Goal: Task Accomplishment & Management: Manage account settings

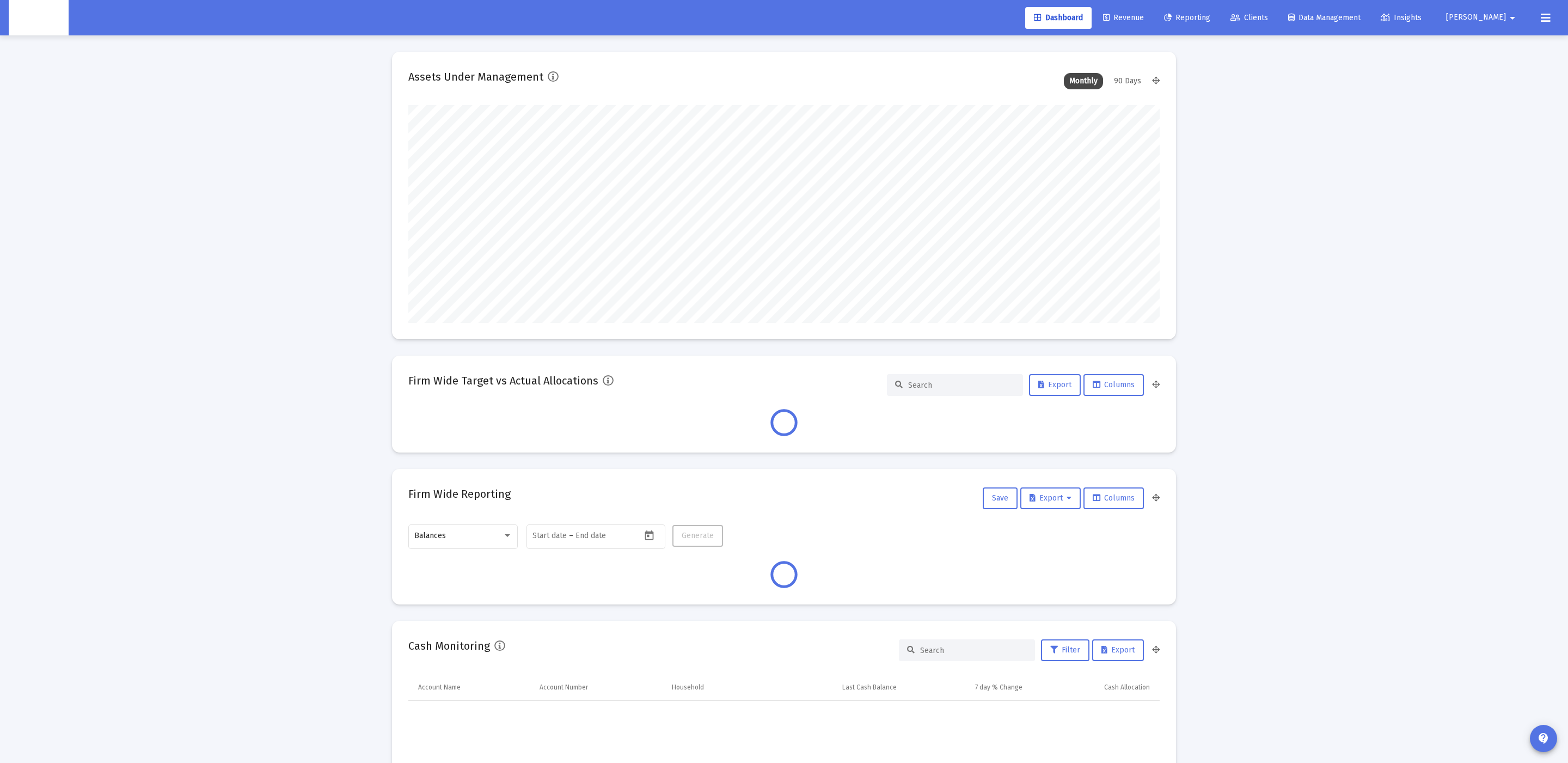
click at [230, 400] on div "Loading... Assets Under Management Monthly 90 Days Firm Wide Target vs Actual A…" at bounding box center [784, 747] width 1568 height 1495
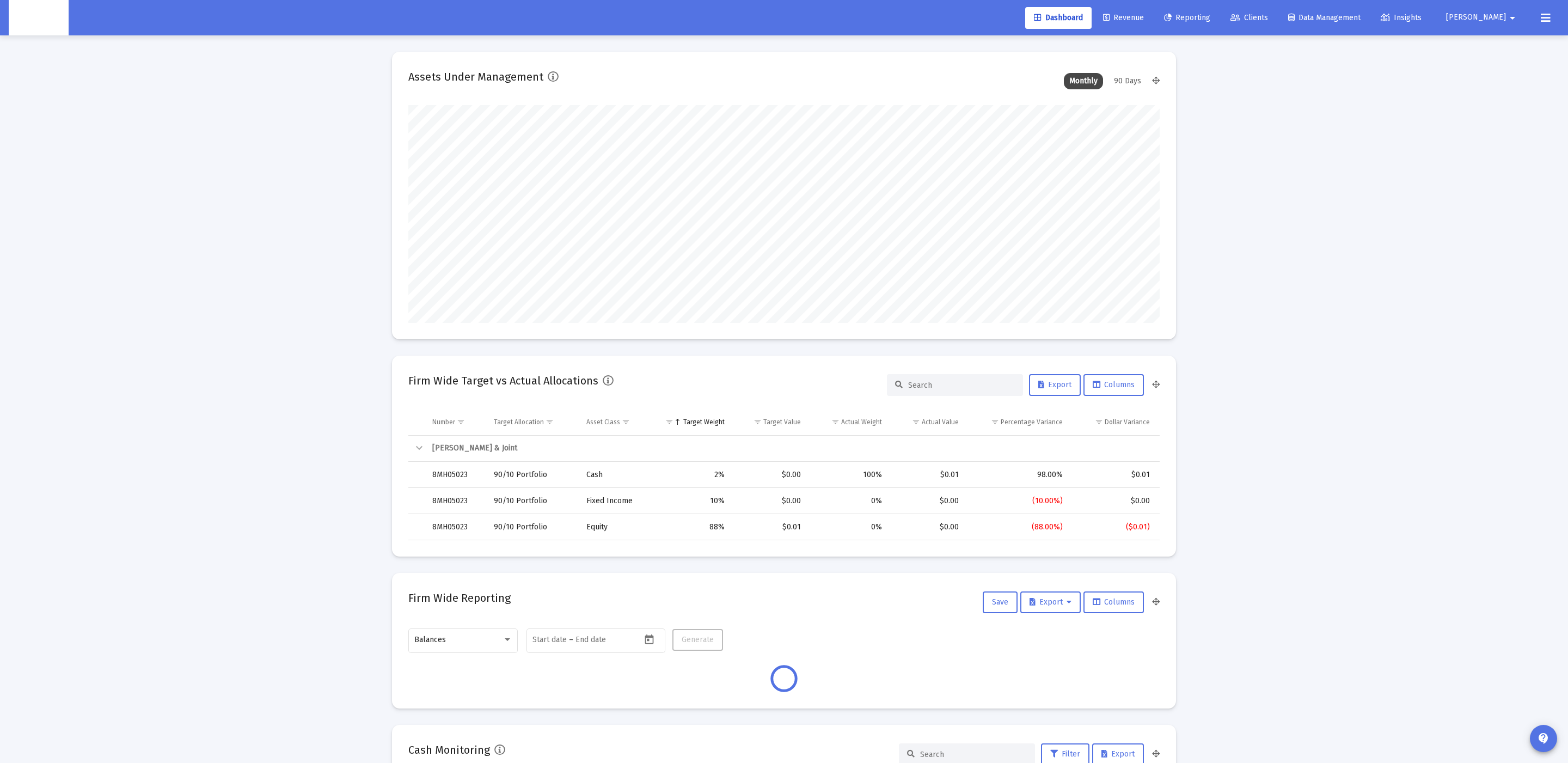
scroll to position [217, 405]
click at [1268, 17] on span "Clients" at bounding box center [1249, 18] width 37 height 9
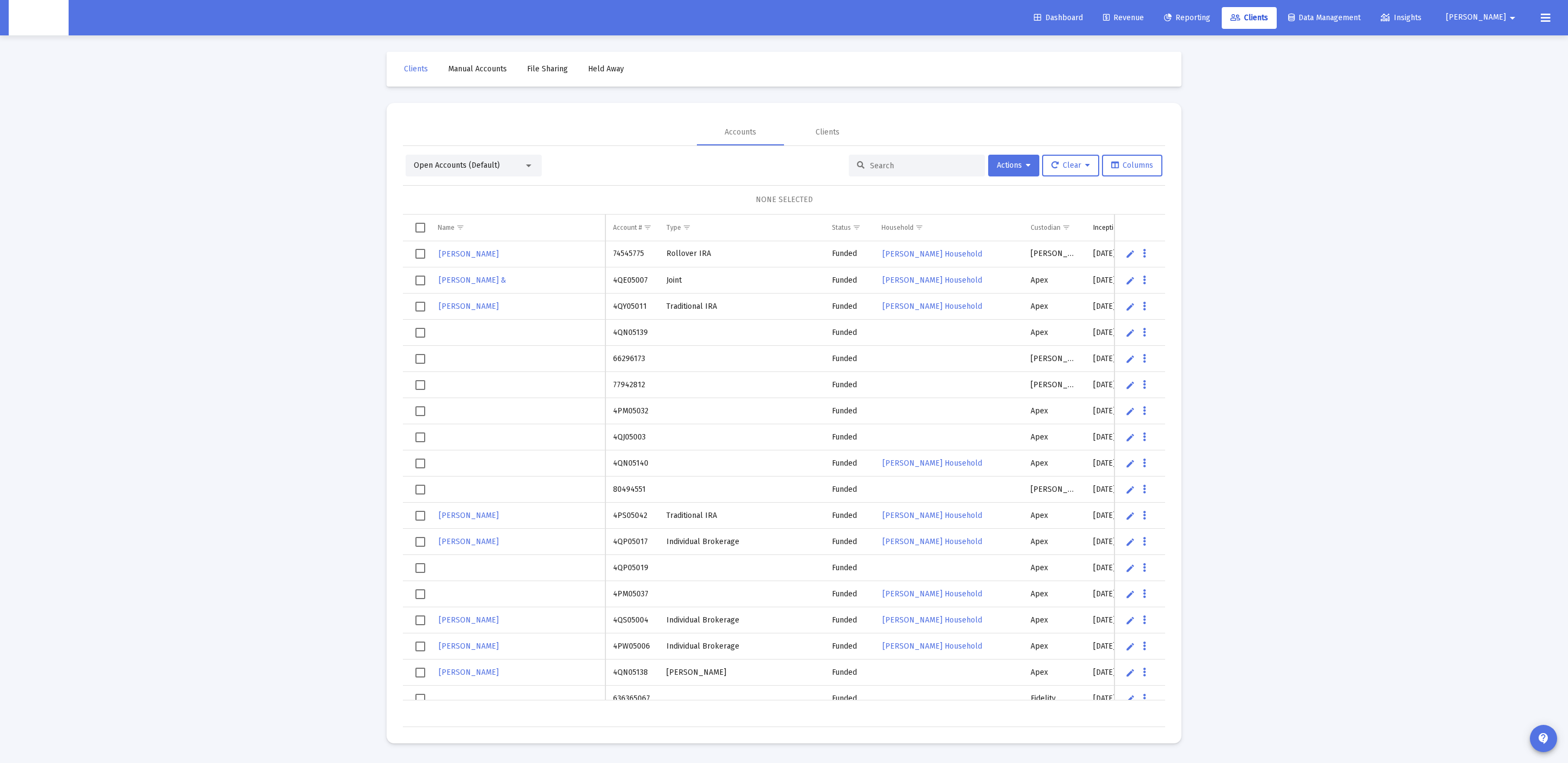
click at [884, 159] on div at bounding box center [917, 165] width 136 height 22
click at [881, 171] on div at bounding box center [917, 165] width 136 height 22
click at [894, 162] on input at bounding box center [923, 166] width 107 height 9
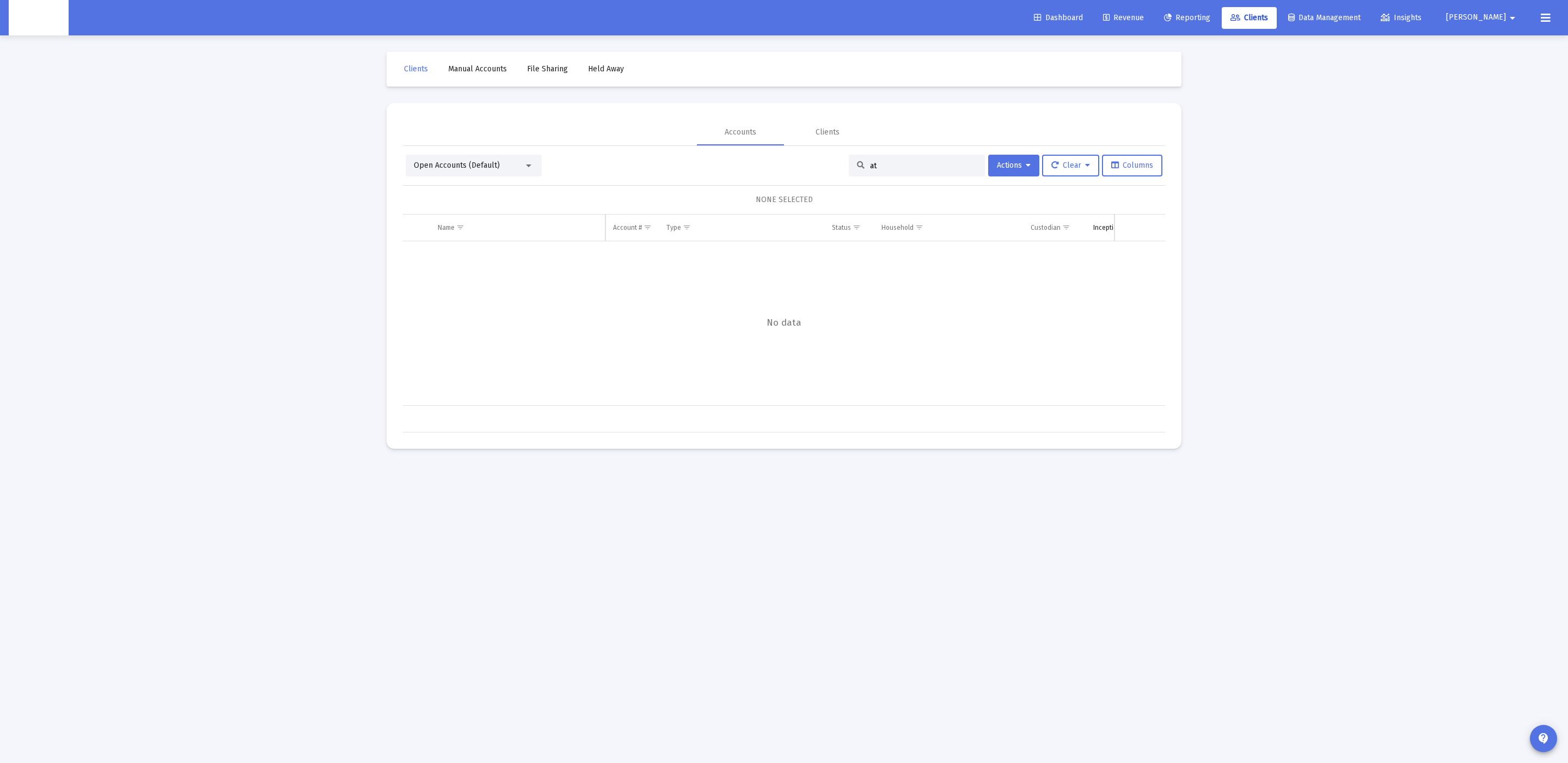
type input "a"
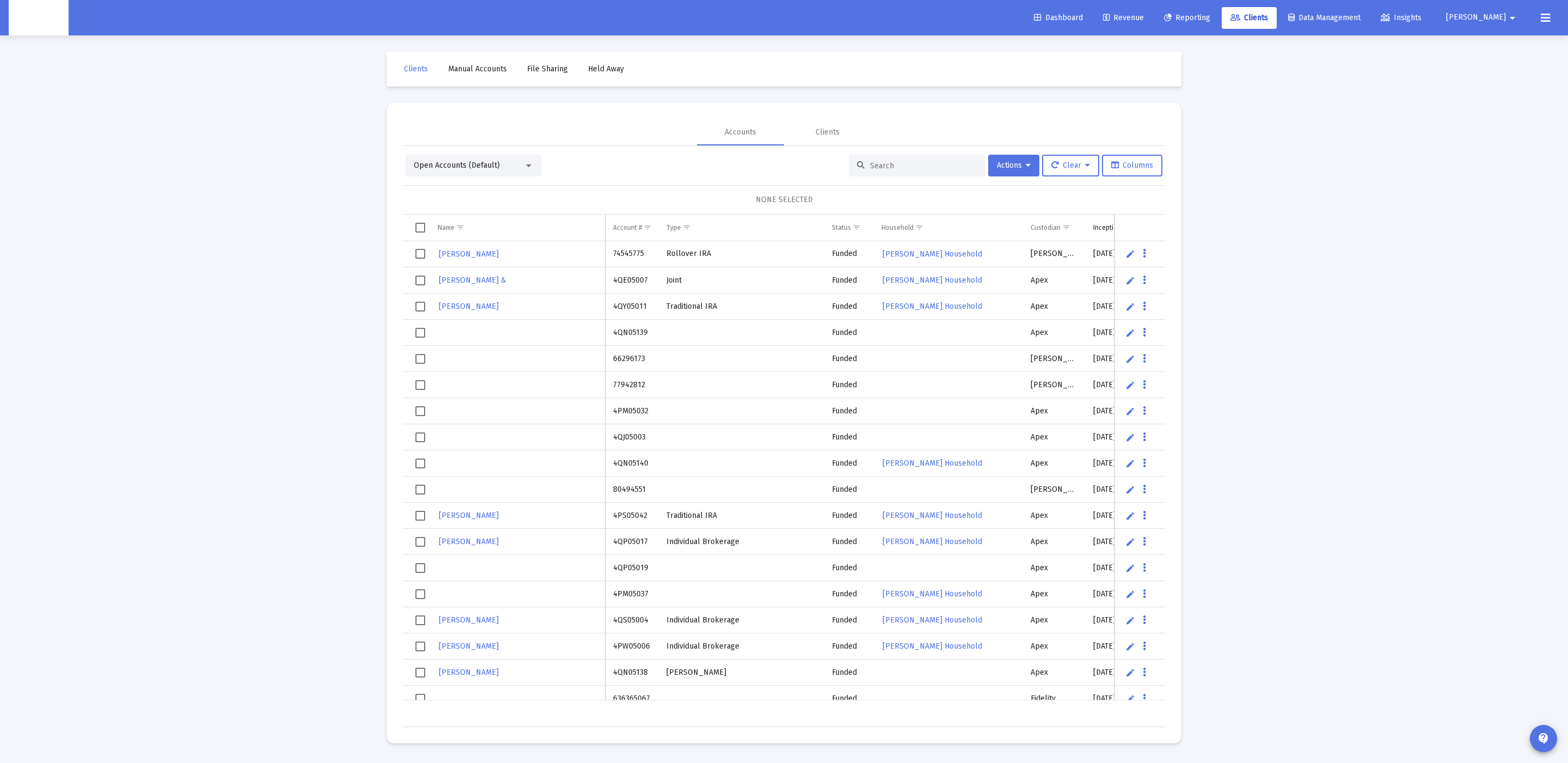
paste input "Logan Susini"
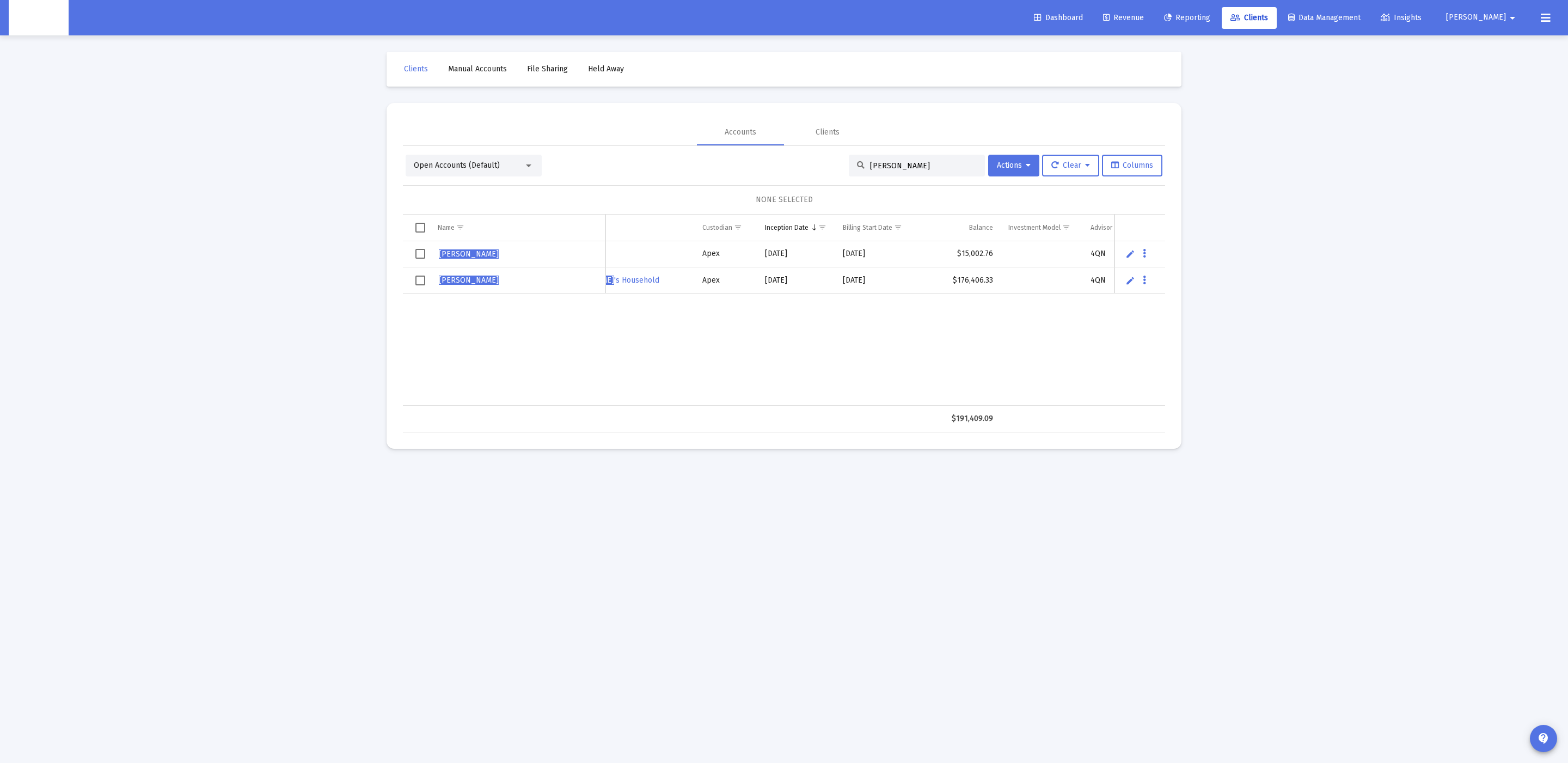
scroll to position [0, 505]
type input "Logan Susini"
click at [923, 231] on span "Show filter options for column 'Household'" at bounding box center [919, 227] width 8 height 8
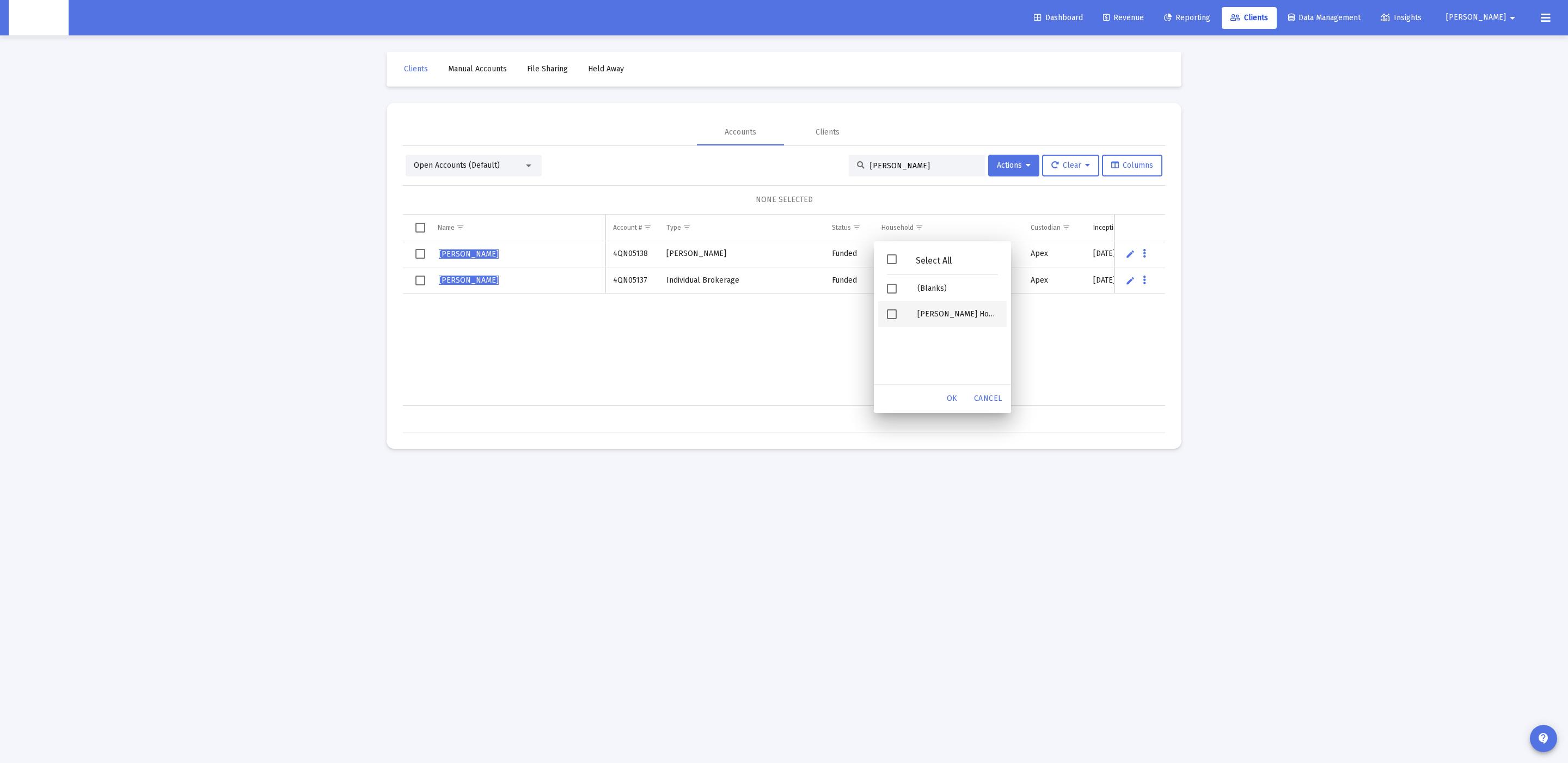
click at [913, 317] on div "[PERSON_NAME] Household" at bounding box center [957, 314] width 98 height 25
click at [951, 400] on span "OK" at bounding box center [952, 398] width 11 height 9
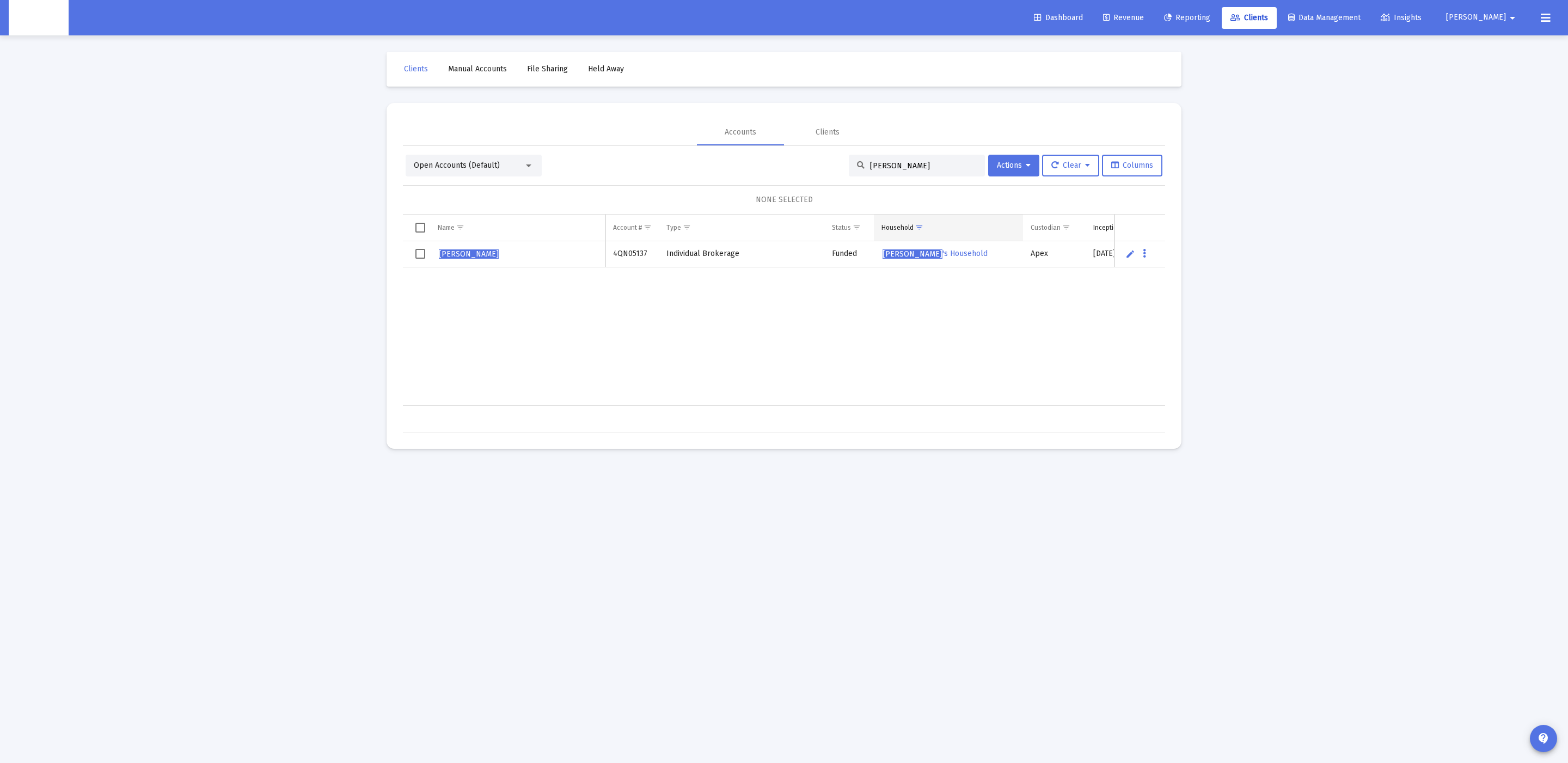
click at [915, 227] on span "Show filter options for column 'Household'" at bounding box center [919, 227] width 8 height 8
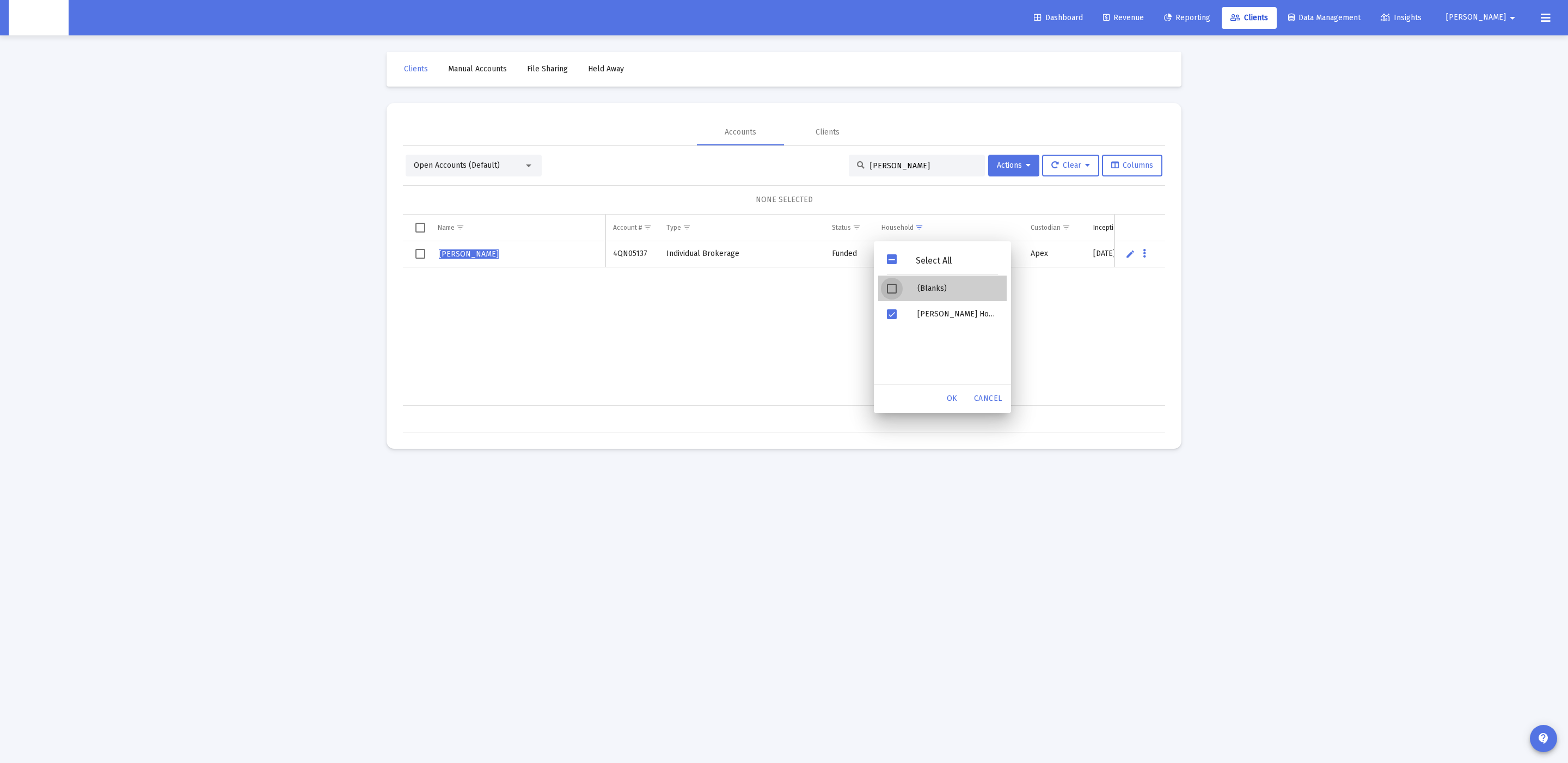
click at [922, 287] on div "(Blanks)" at bounding box center [957, 288] width 98 height 25
click at [952, 399] on span "OK" at bounding box center [952, 398] width 11 height 9
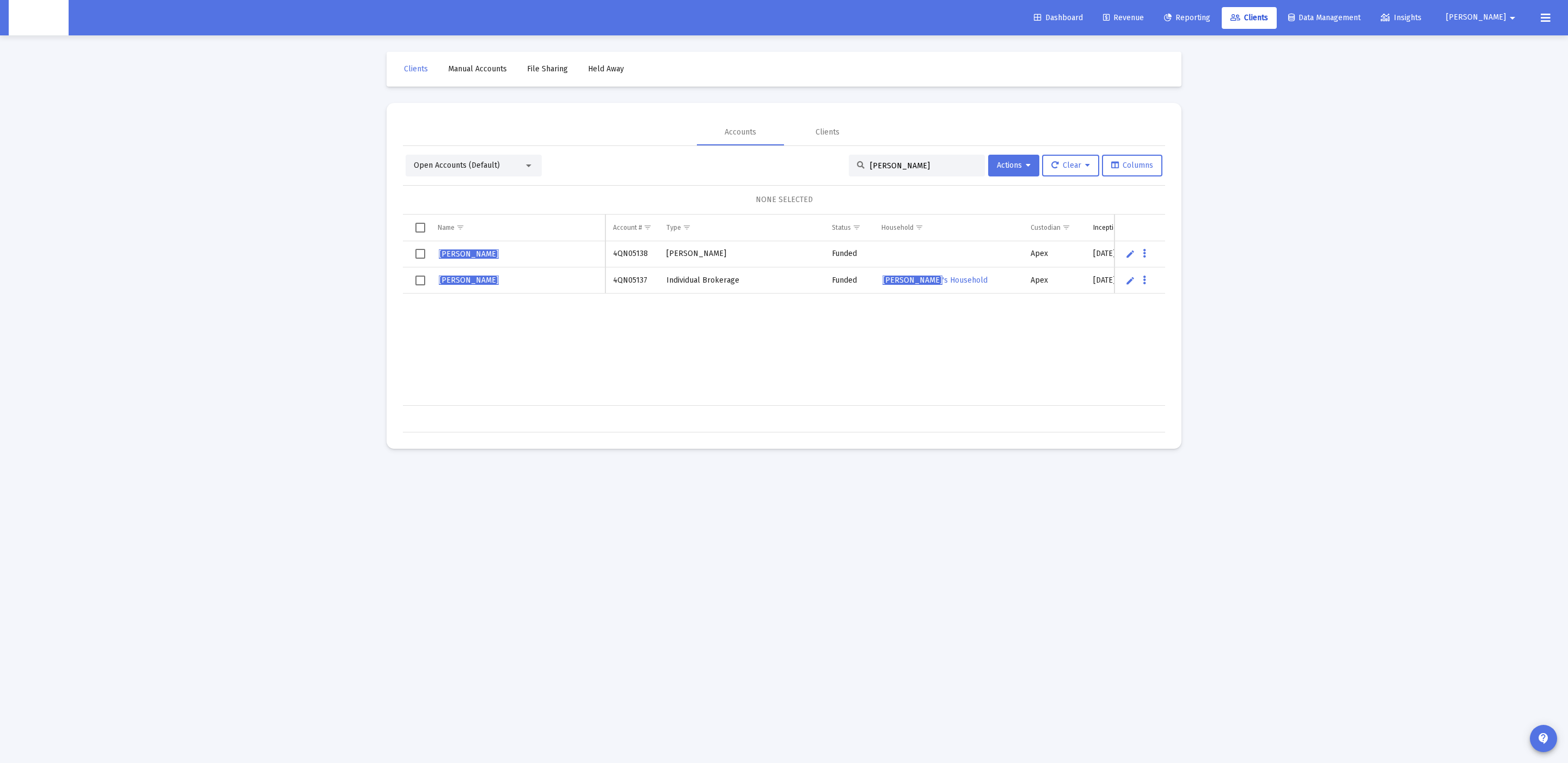
click at [417, 229] on span "Select all" at bounding box center [420, 227] width 10 height 10
click at [686, 311] on div "LOGAN SUSINI 4QN05138 Roth IRA Funded Apex 8/20/2025 8/20/2025 $15,002.76 4QN Z…" at bounding box center [1291, 323] width 1776 height 165
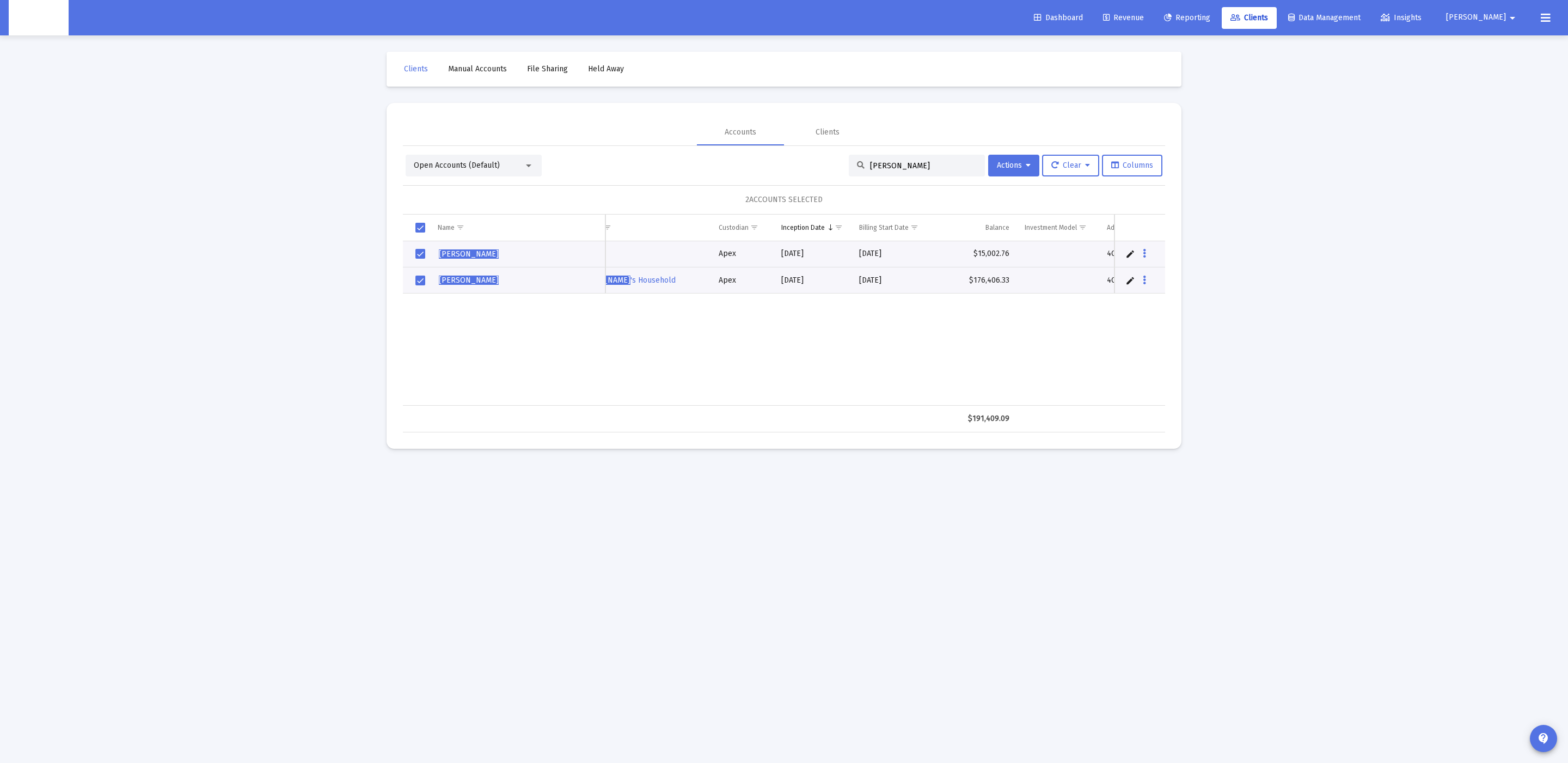
click at [416, 223] on span "Select all" at bounding box center [420, 227] width 10 height 10
click at [1083, 167] on span "Clear" at bounding box center [1071, 165] width 39 height 9
click at [1062, 192] on button "Clear Selections" at bounding box center [1076, 193] width 75 height 26
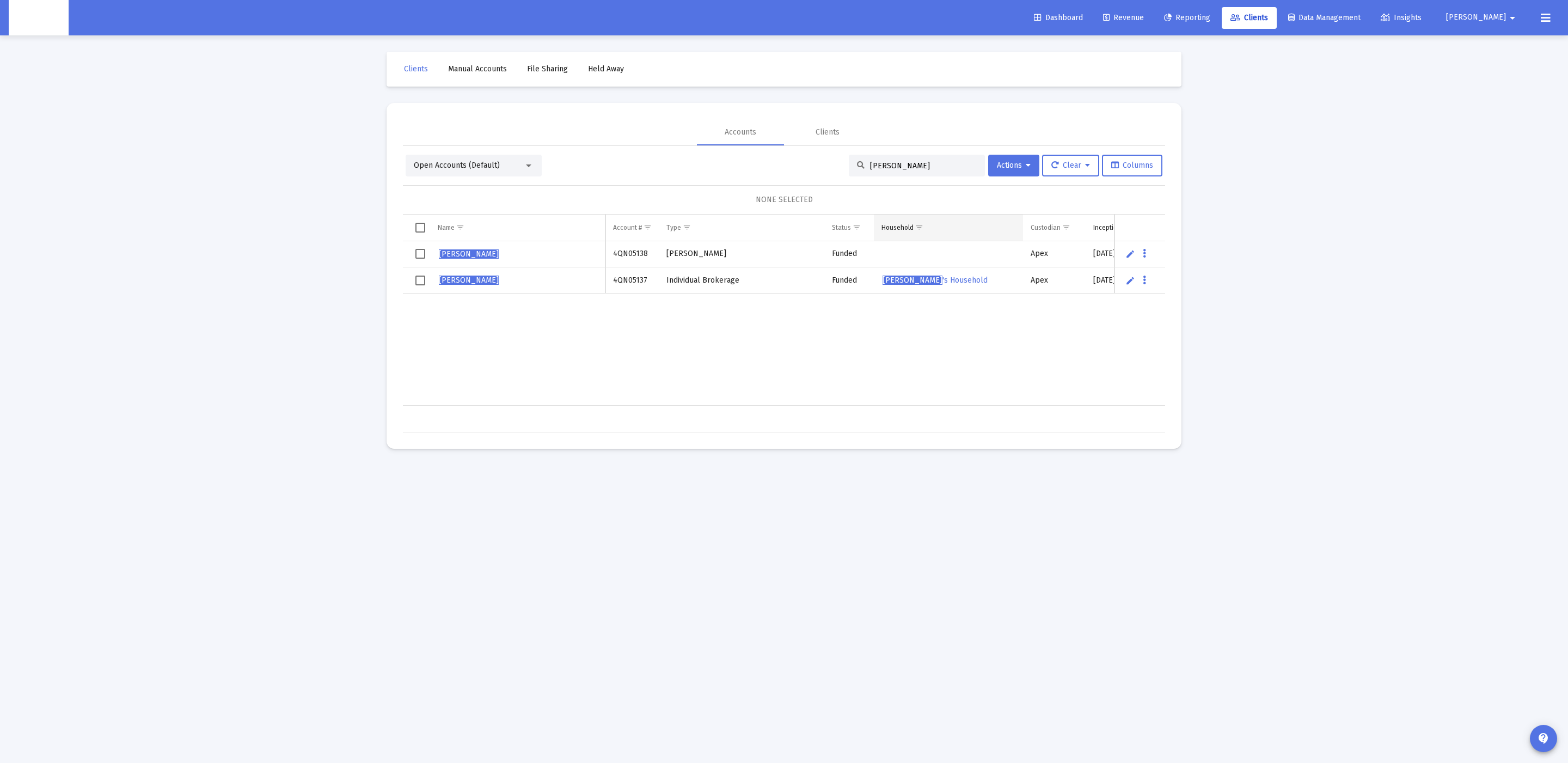
click at [922, 230] on span "Show filter options for column 'Household'" at bounding box center [919, 227] width 8 height 8
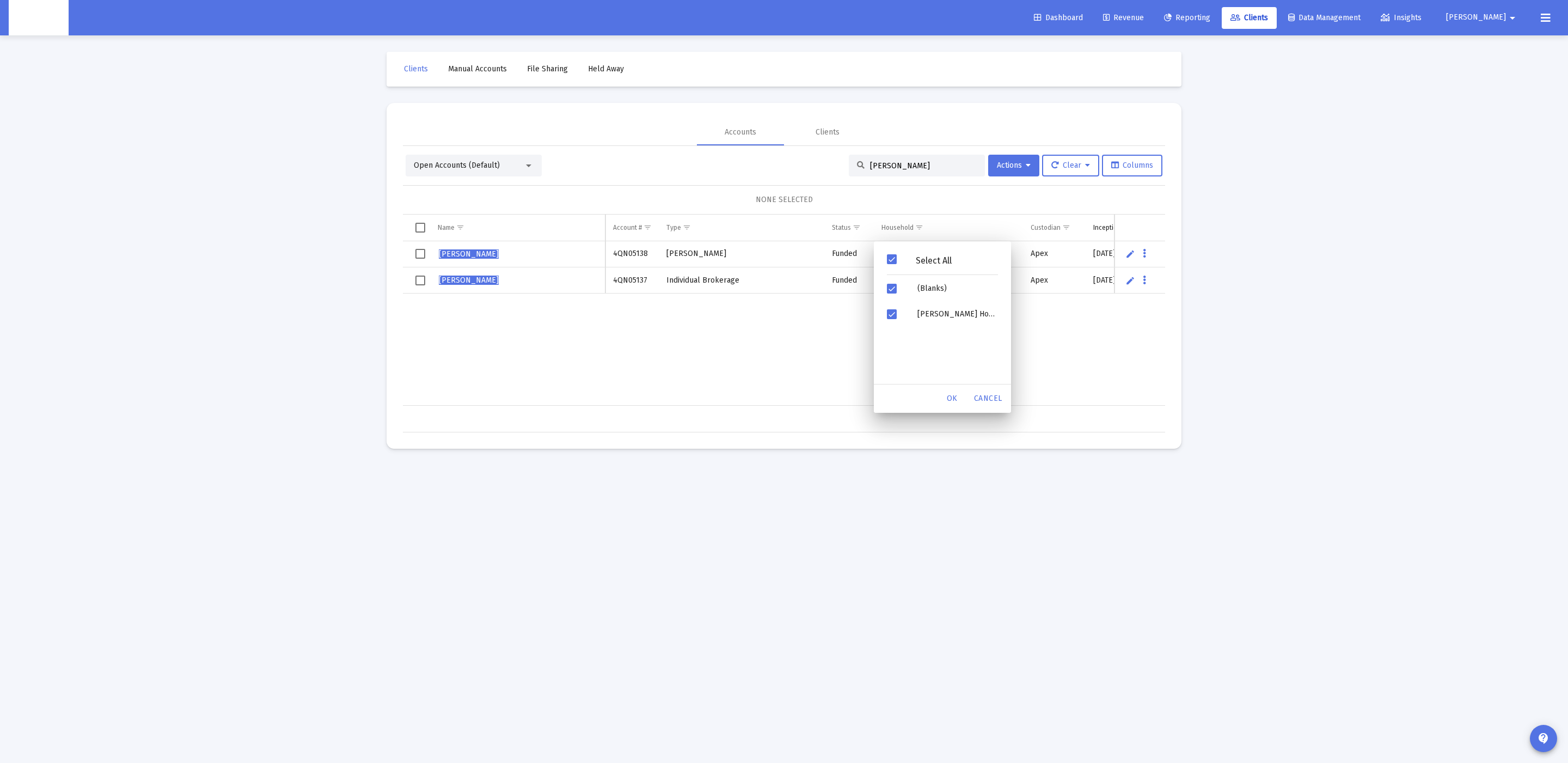
click at [806, 337] on div "LOGAN SUSINI 4QN05138 Roth IRA Funded Apex 8/20/2025 8/20/2025 $15,002.76 4QN Z…" at bounding box center [1291, 323] width 1776 height 165
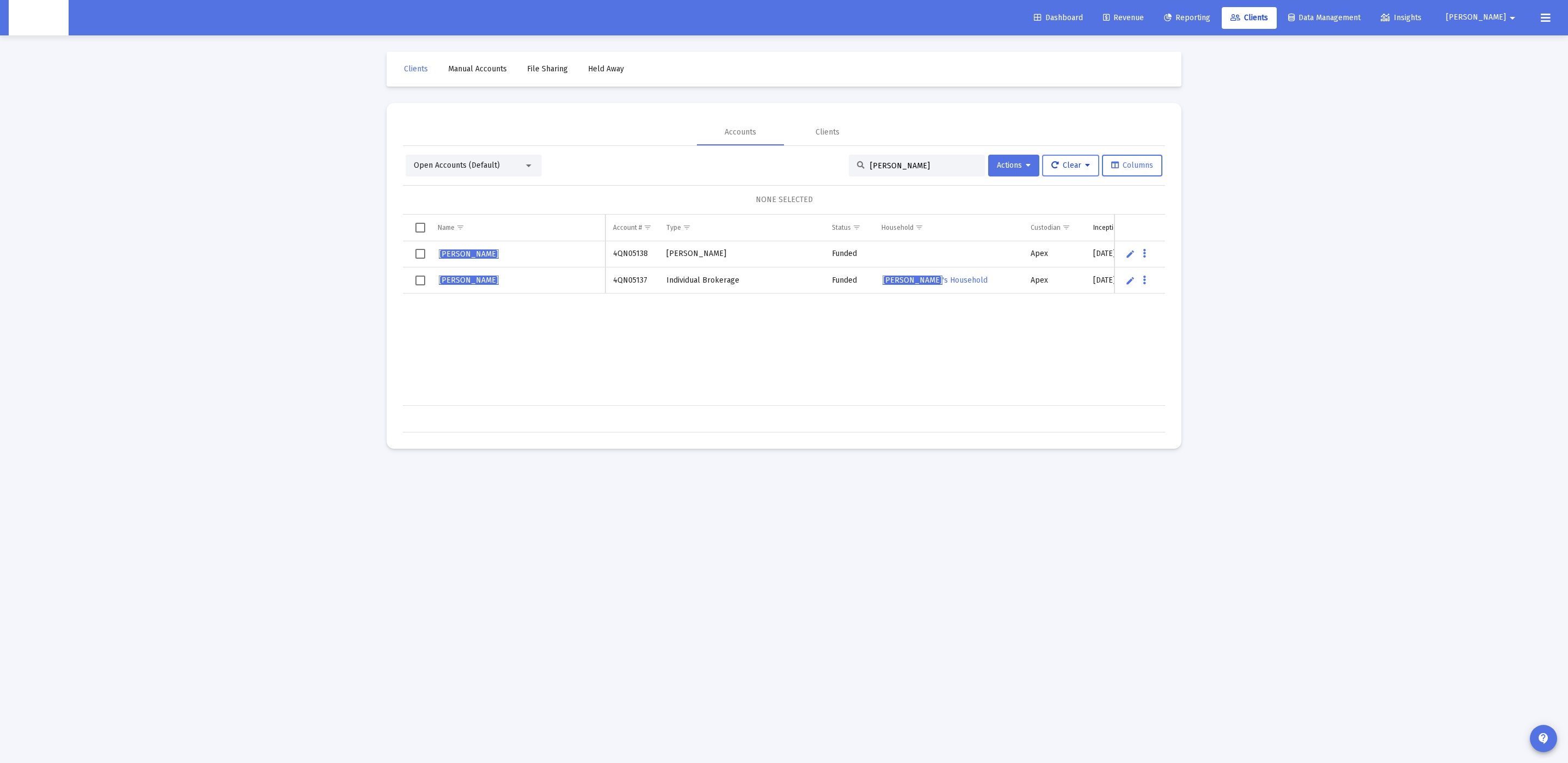
click at [1077, 161] on span "Clear" at bounding box center [1071, 165] width 39 height 9
click at [854, 159] on div at bounding box center [784, 382] width 1568 height 763
click at [872, 161] on input "Logan Susini" at bounding box center [923, 166] width 107 height 9
click at [873, 161] on input "Logan Susini" at bounding box center [923, 166] width 107 height 9
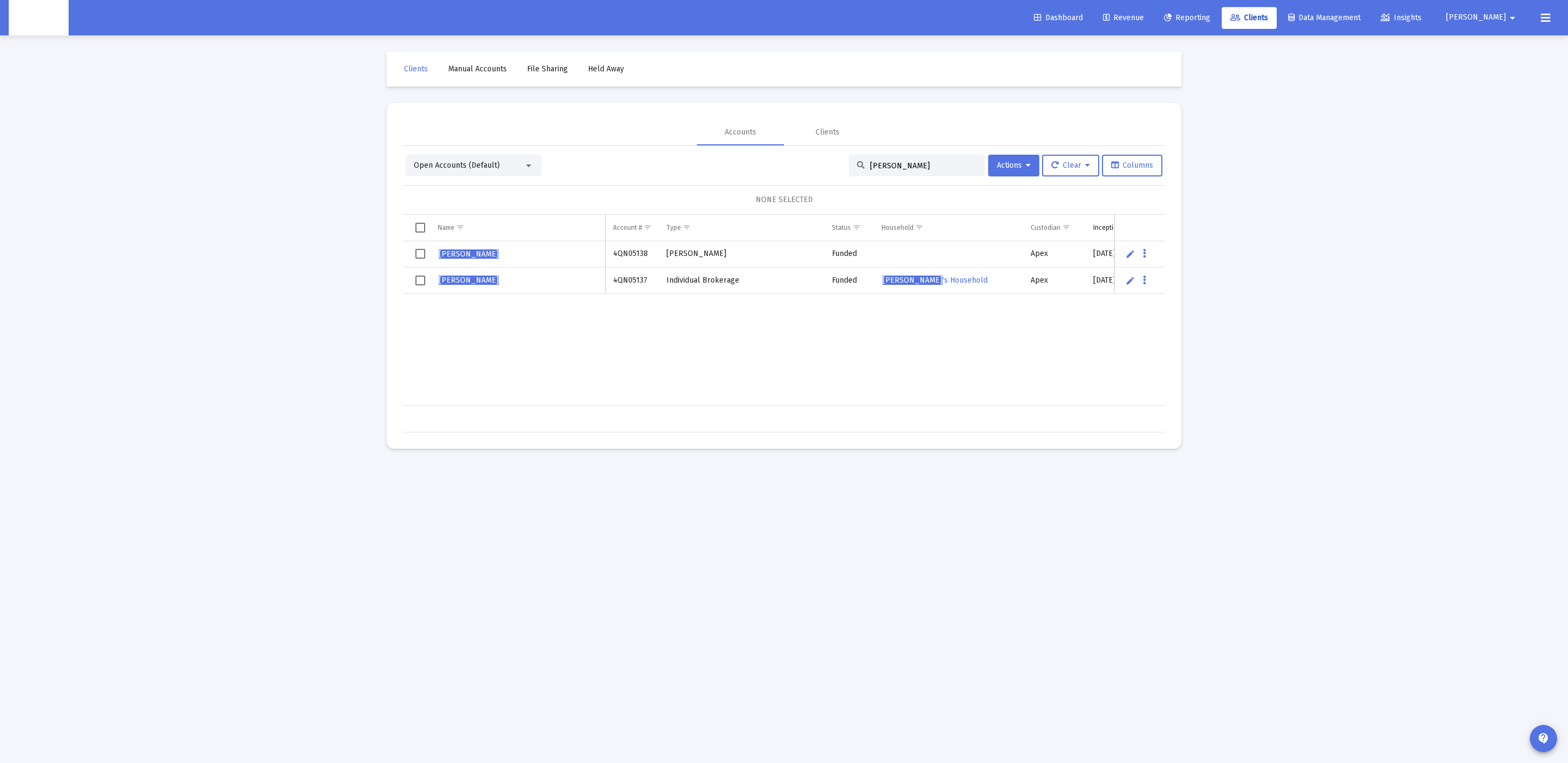
click at [873, 161] on input "Logan Susini" at bounding box center [923, 166] width 107 height 9
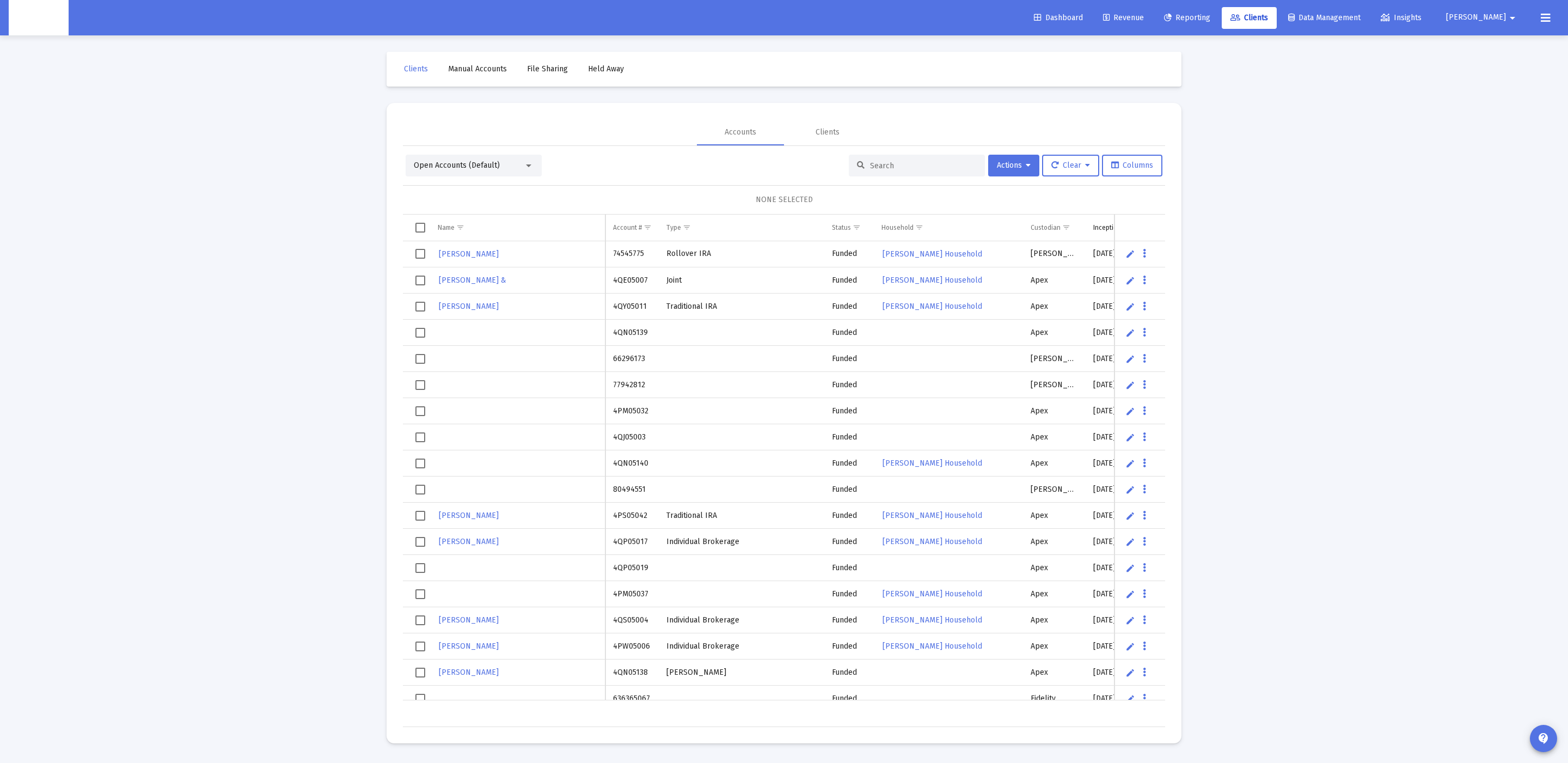
click at [870, 163] on input at bounding box center [923, 166] width 107 height 9
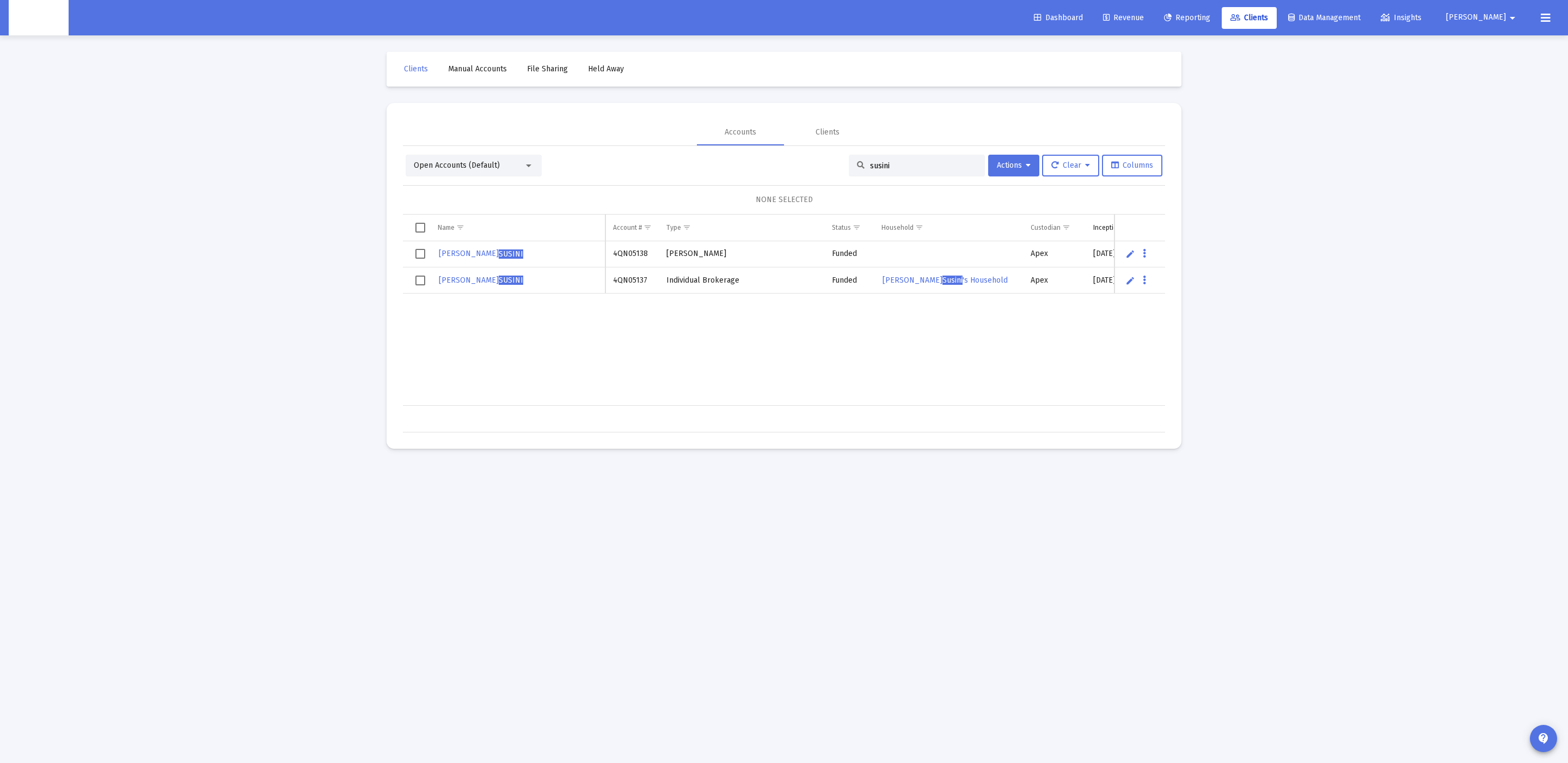
type input "susini"
click at [1151, 261] on td "Data grid" at bounding box center [1140, 254] width 51 height 26
click at [1147, 255] on button "Data grid" at bounding box center [1144, 253] width 10 height 10
click at [1195, 323] on button "Map to Household" at bounding box center [1188, 329] width 97 height 26
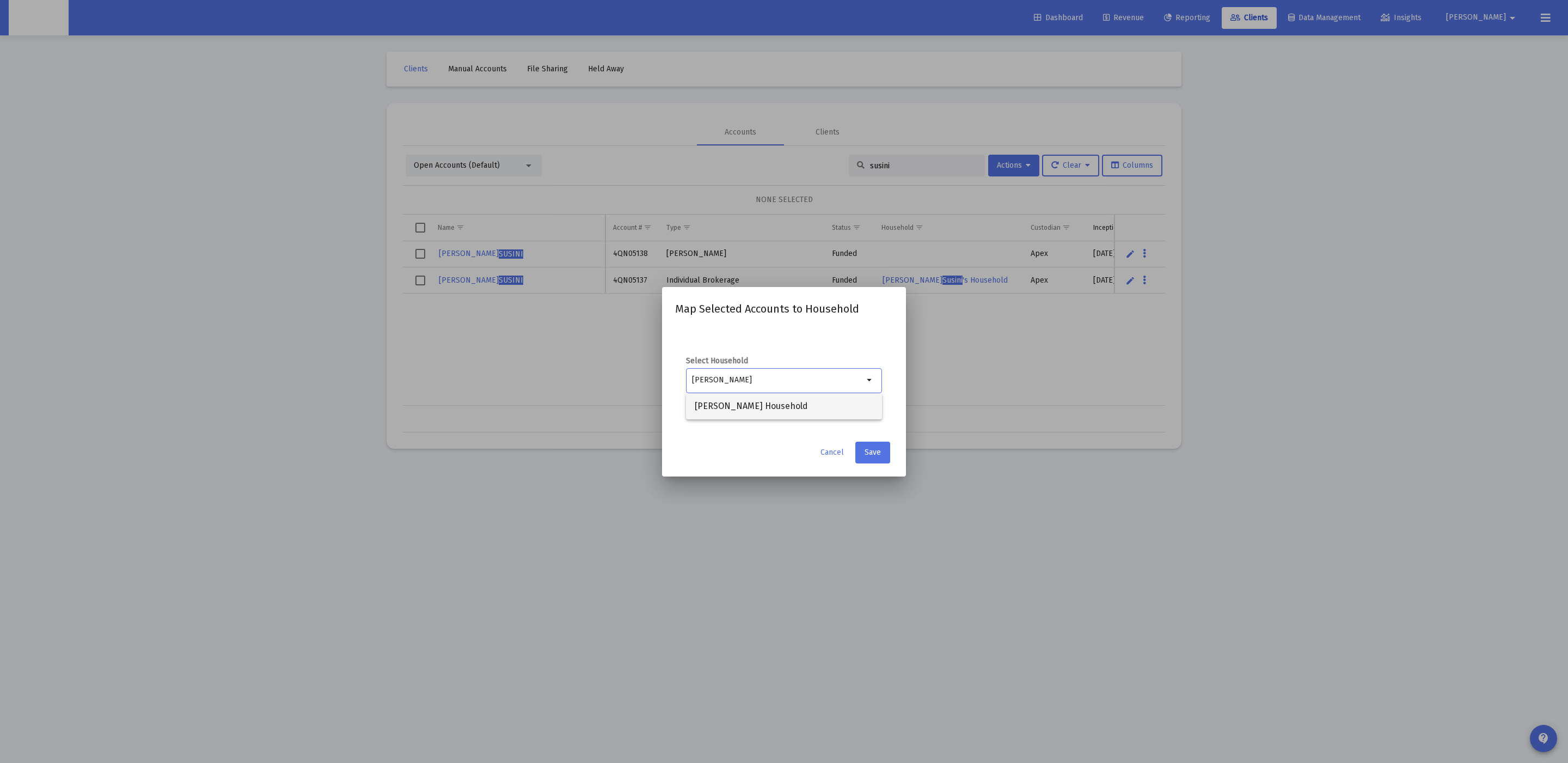
click at [718, 407] on span "[PERSON_NAME] Household" at bounding box center [784, 406] width 179 height 26
type input "[PERSON_NAME] Household"
click at [881, 448] on button "Save" at bounding box center [873, 452] width 35 height 22
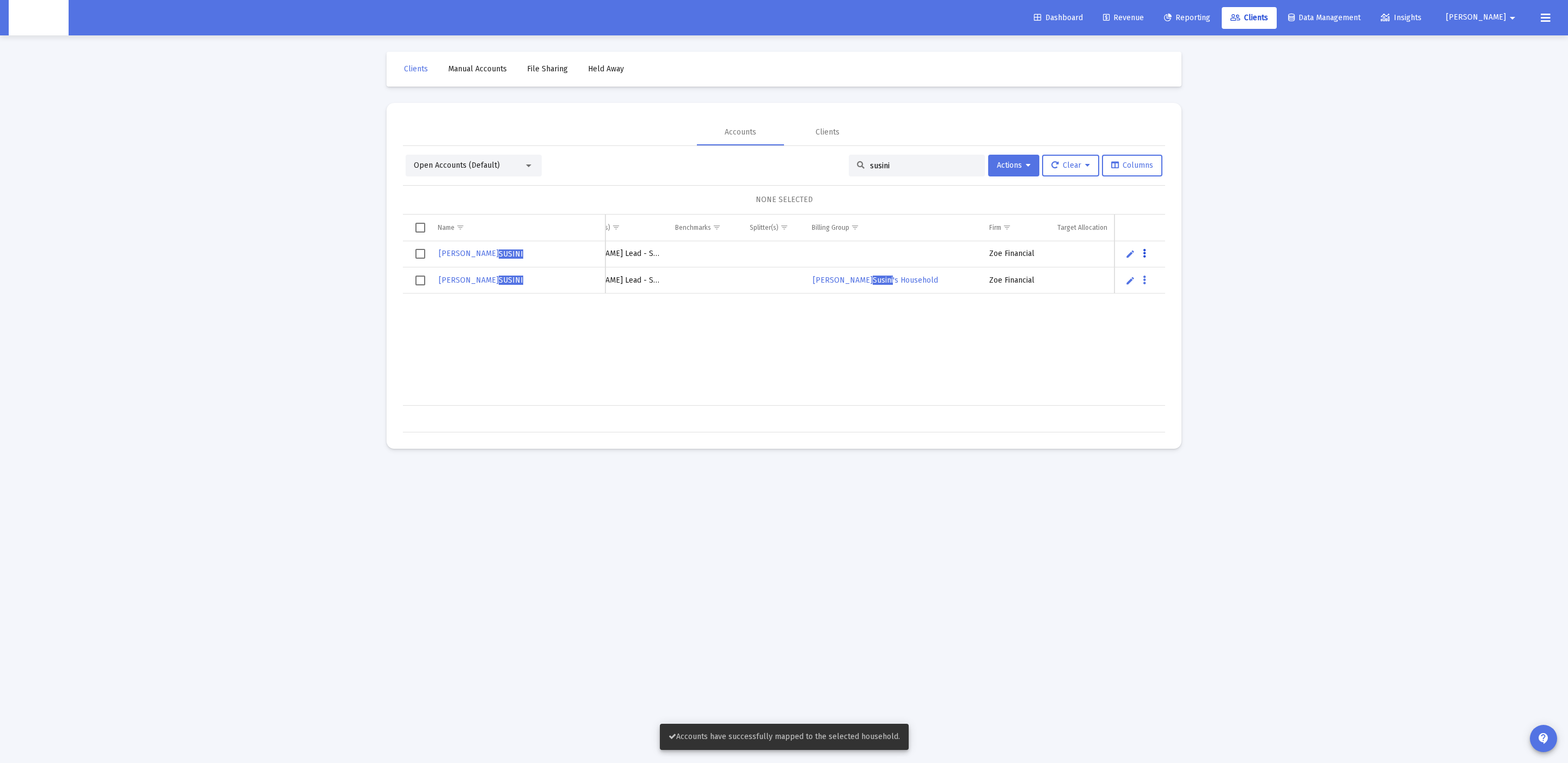
click at [1144, 250] on icon "Data grid" at bounding box center [1144, 254] width 3 height 13
drag, startPoint x: 900, startPoint y: 375, endPoint x: 839, endPoint y: 345, distance: 68.0
click at [900, 375] on div at bounding box center [784, 382] width 1568 height 763
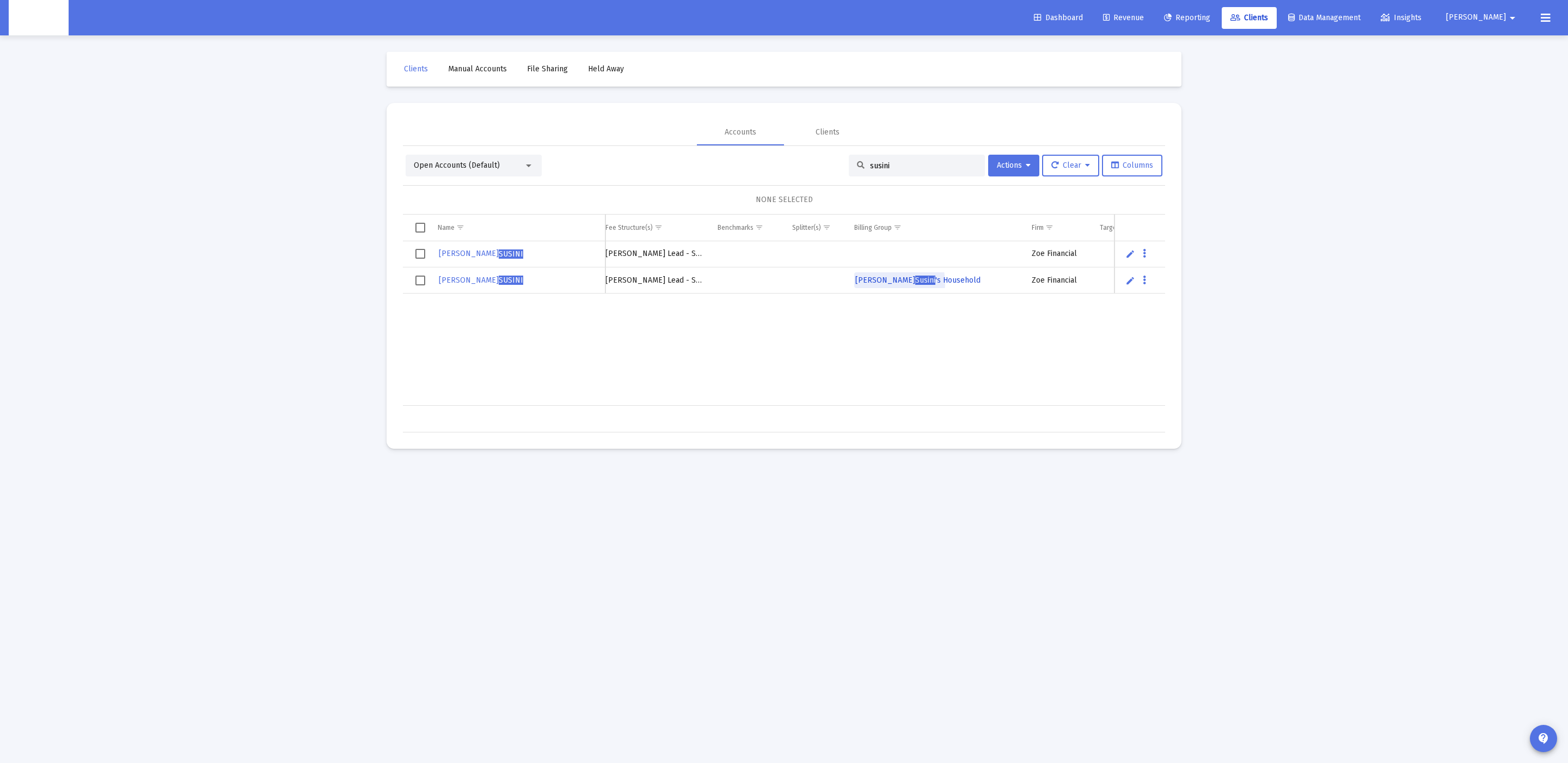
click at [863, 285] on link "Logan Susini 's Household" at bounding box center [917, 280] width 127 height 17
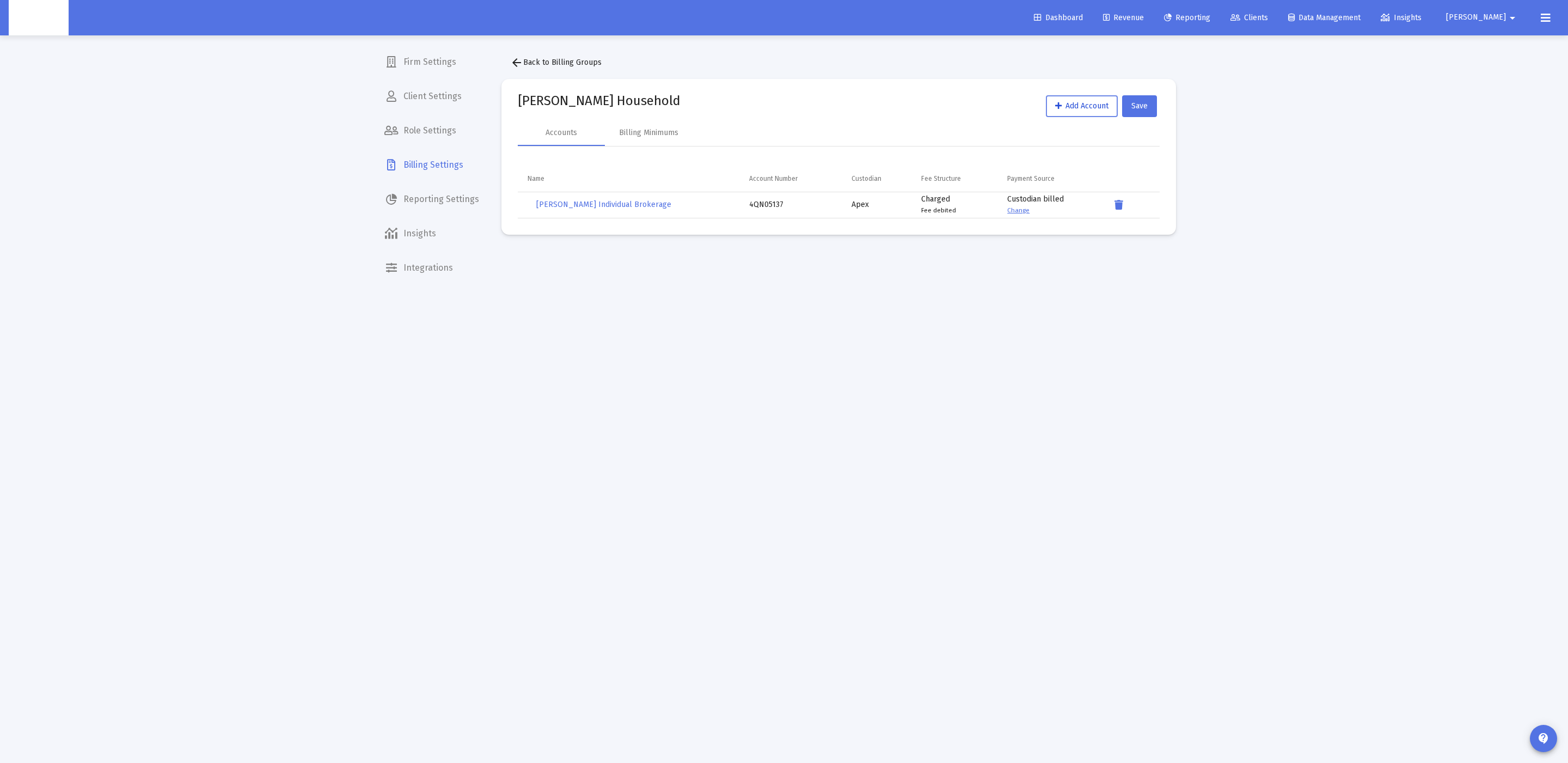
click at [1103, 106] on span "Add Account" at bounding box center [1082, 106] width 53 height 9
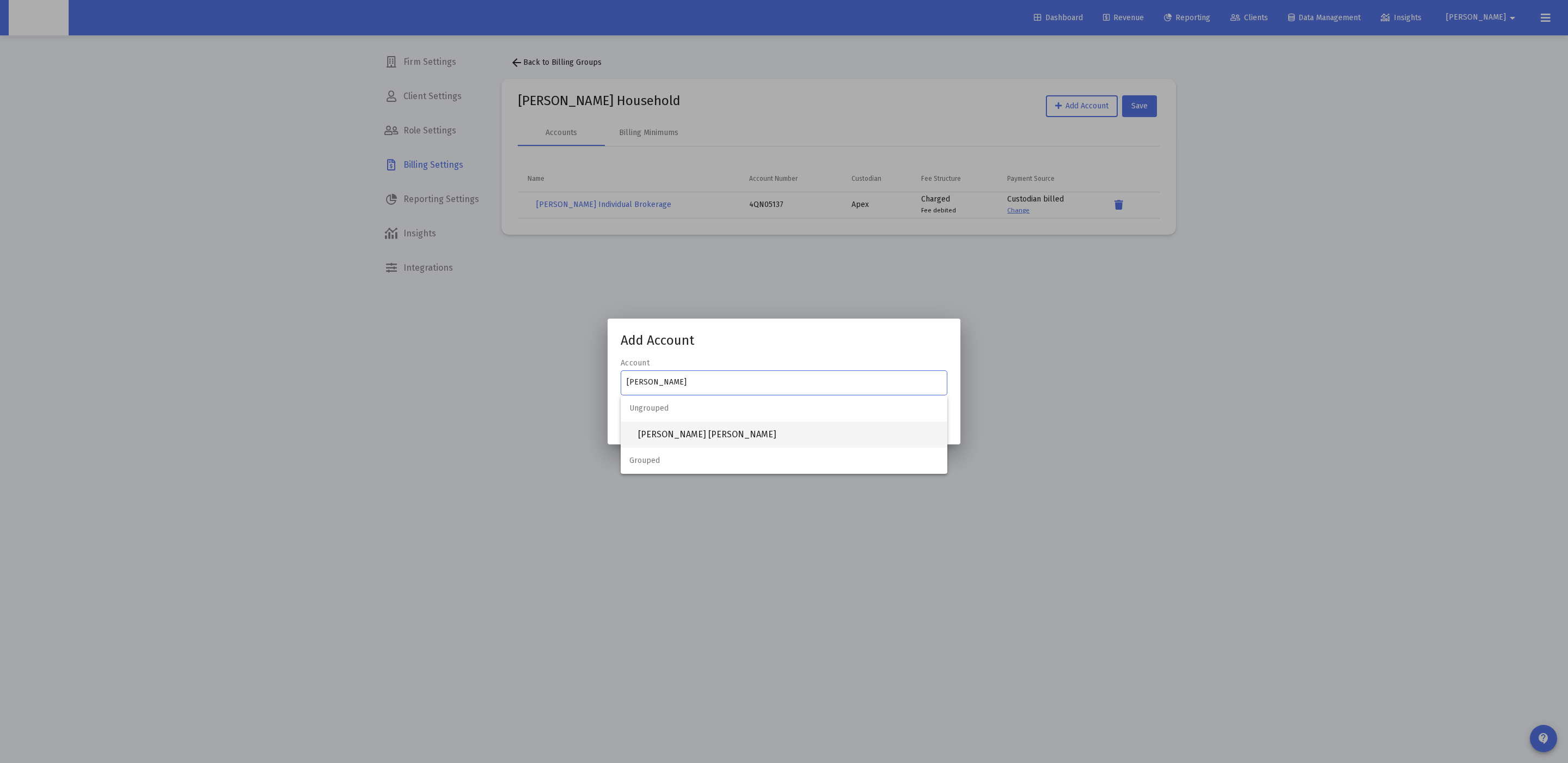
type input "logan susi"
click at [717, 436] on span "LOGAN SUSINI Roth IRA" at bounding box center [788, 434] width 301 height 26
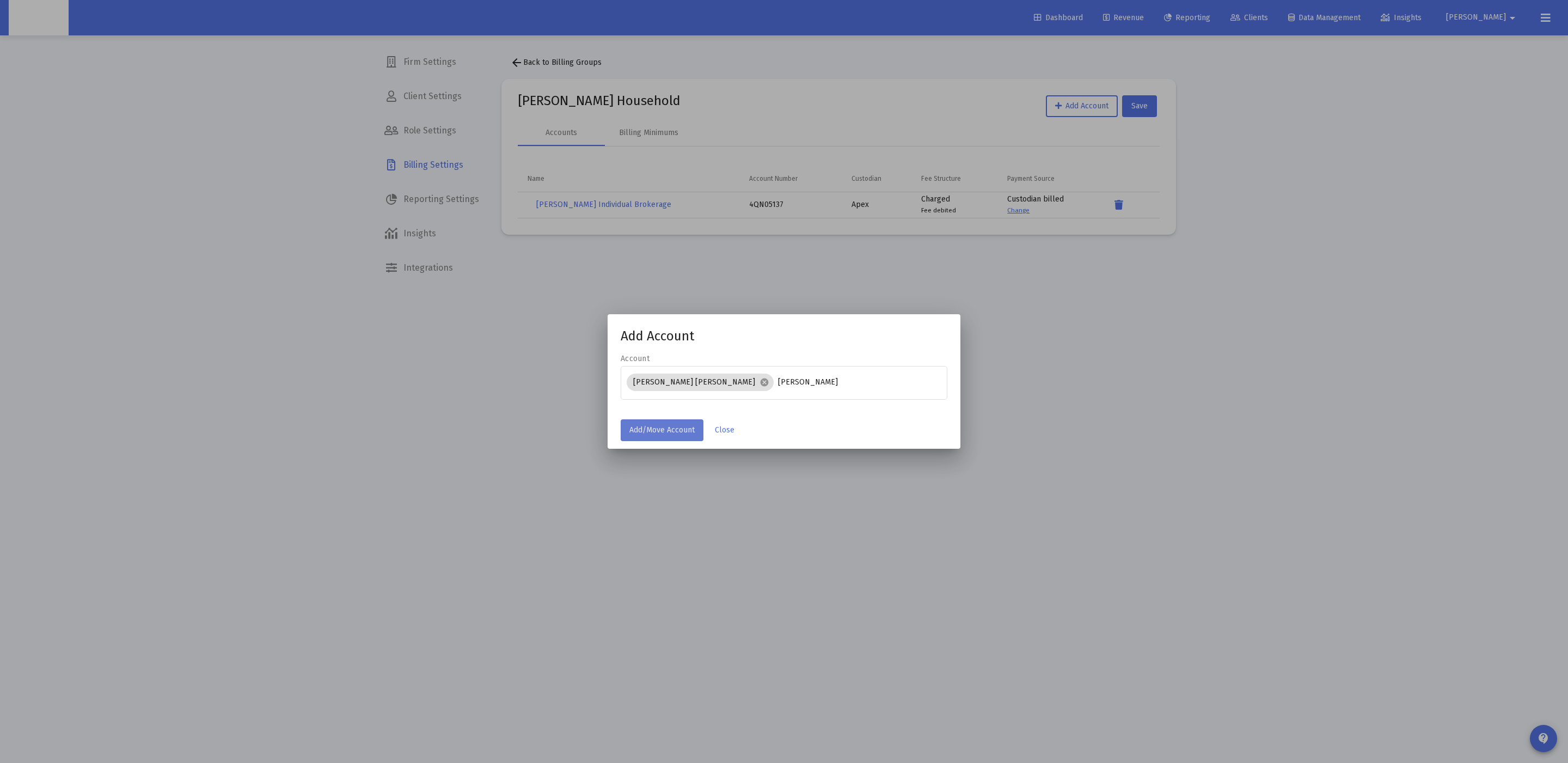
click at [655, 427] on span "Add/Move Account" at bounding box center [662, 430] width 65 height 9
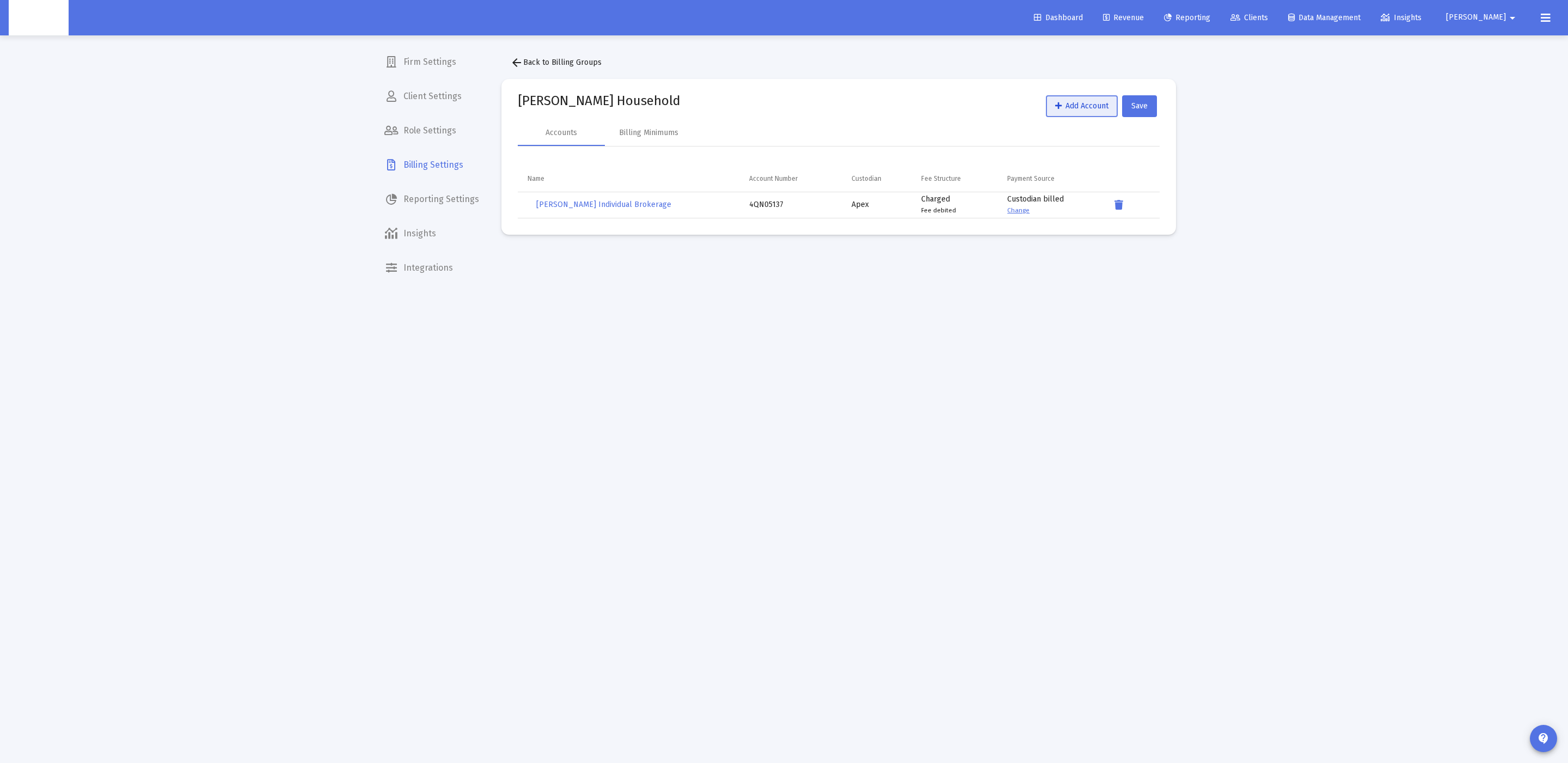
click at [1107, 105] on span "Add Account" at bounding box center [1082, 106] width 53 height 9
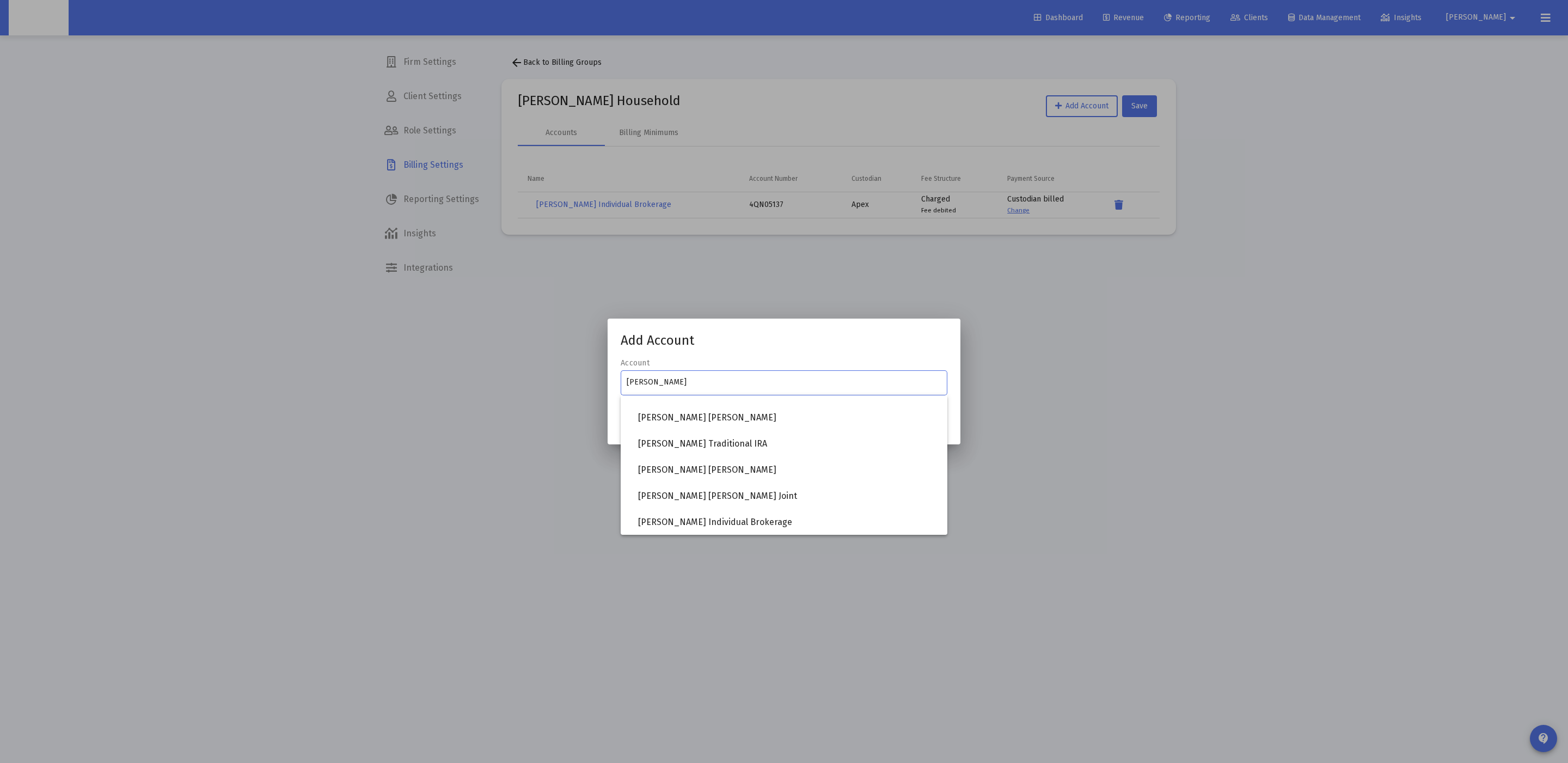
click at [738, 386] on input "logan" at bounding box center [784, 382] width 315 height 9
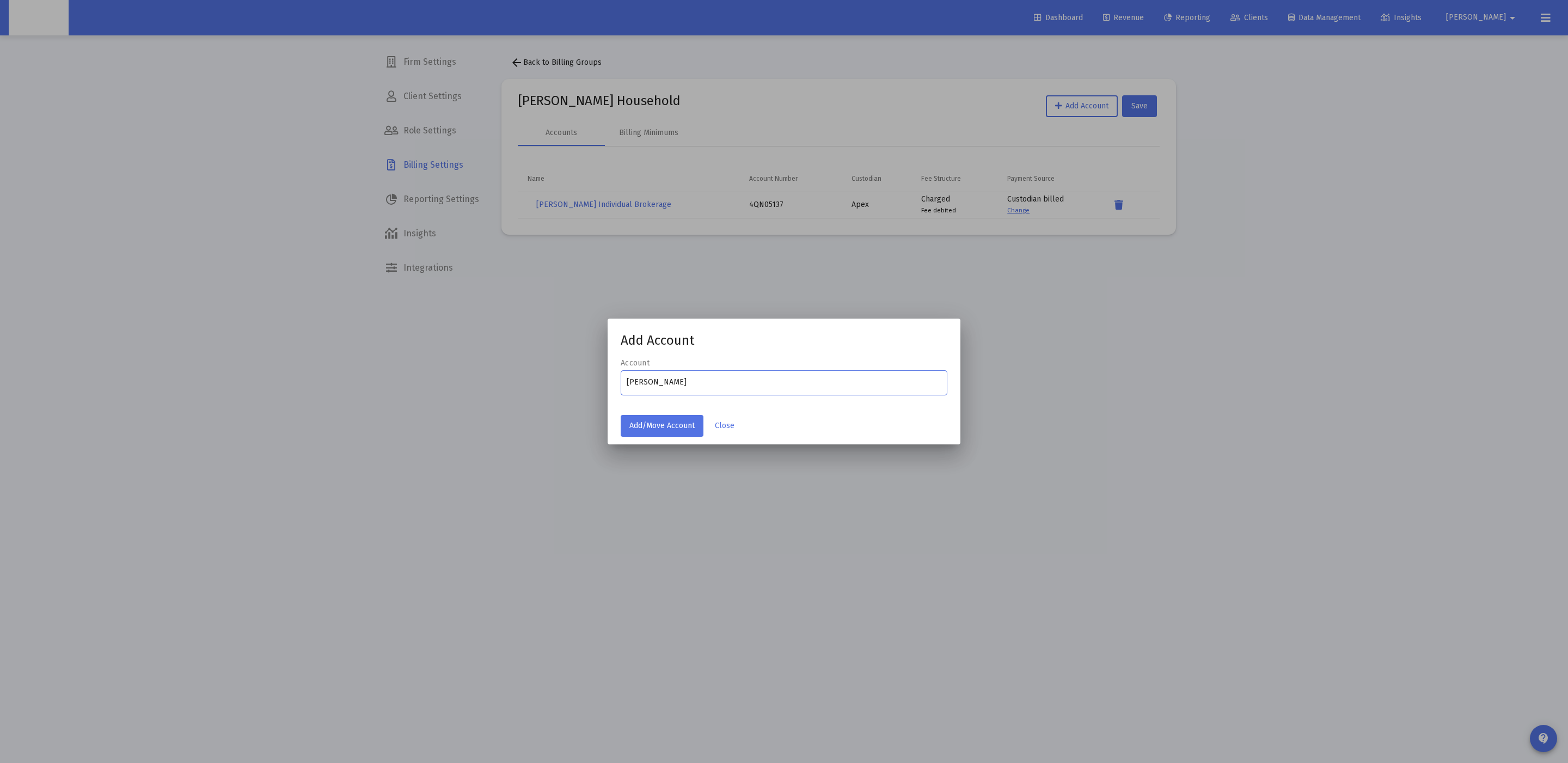
type input "logan susi"
click at [725, 422] on div "Ungrouped Grouped" at bounding box center [784, 422] width 327 height 52
click at [719, 426] on div "Ungrouped Grouped" at bounding box center [784, 422] width 327 height 52
drag, startPoint x: 714, startPoint y: 424, endPoint x: 723, endPoint y: 425, distance: 9.1
click at [715, 424] on div "Ungrouped Grouped" at bounding box center [784, 422] width 327 height 52
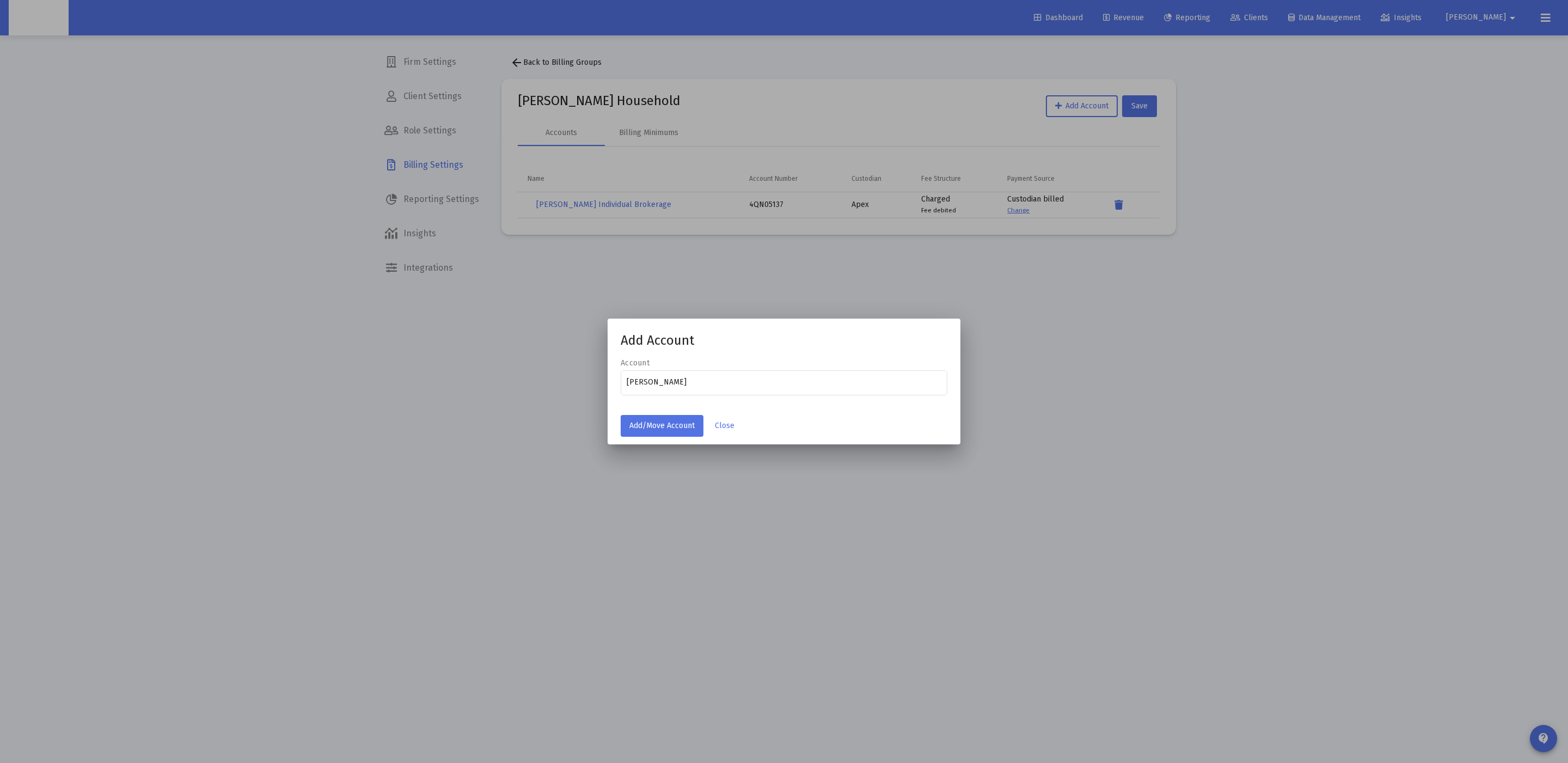
click at [723, 425] on div "Ungrouped Grouped" at bounding box center [784, 422] width 327 height 52
click at [851, 299] on div at bounding box center [784, 382] width 1568 height 763
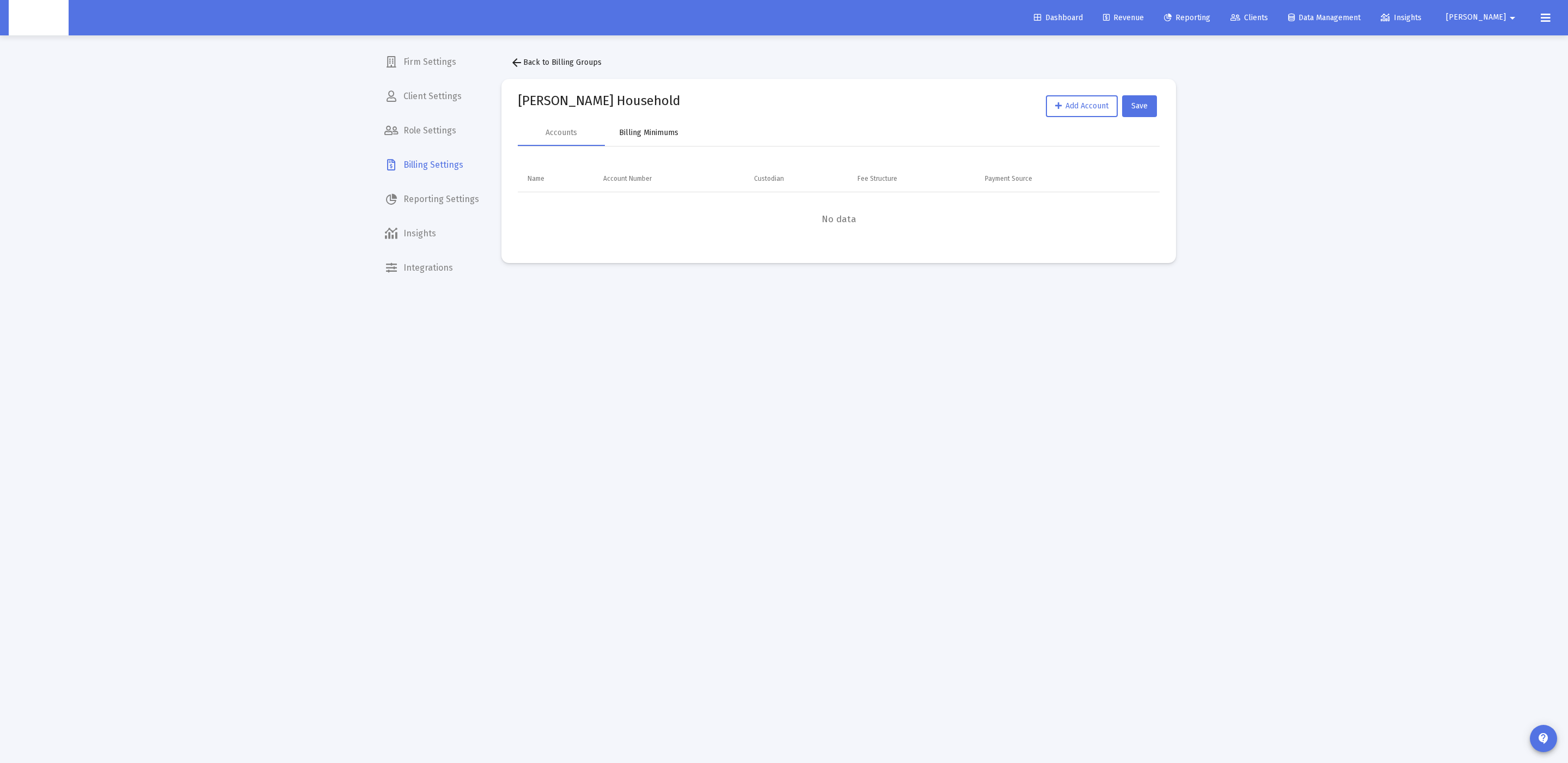
click at [649, 131] on div "Billing Minimums" at bounding box center [649, 133] width 59 height 11
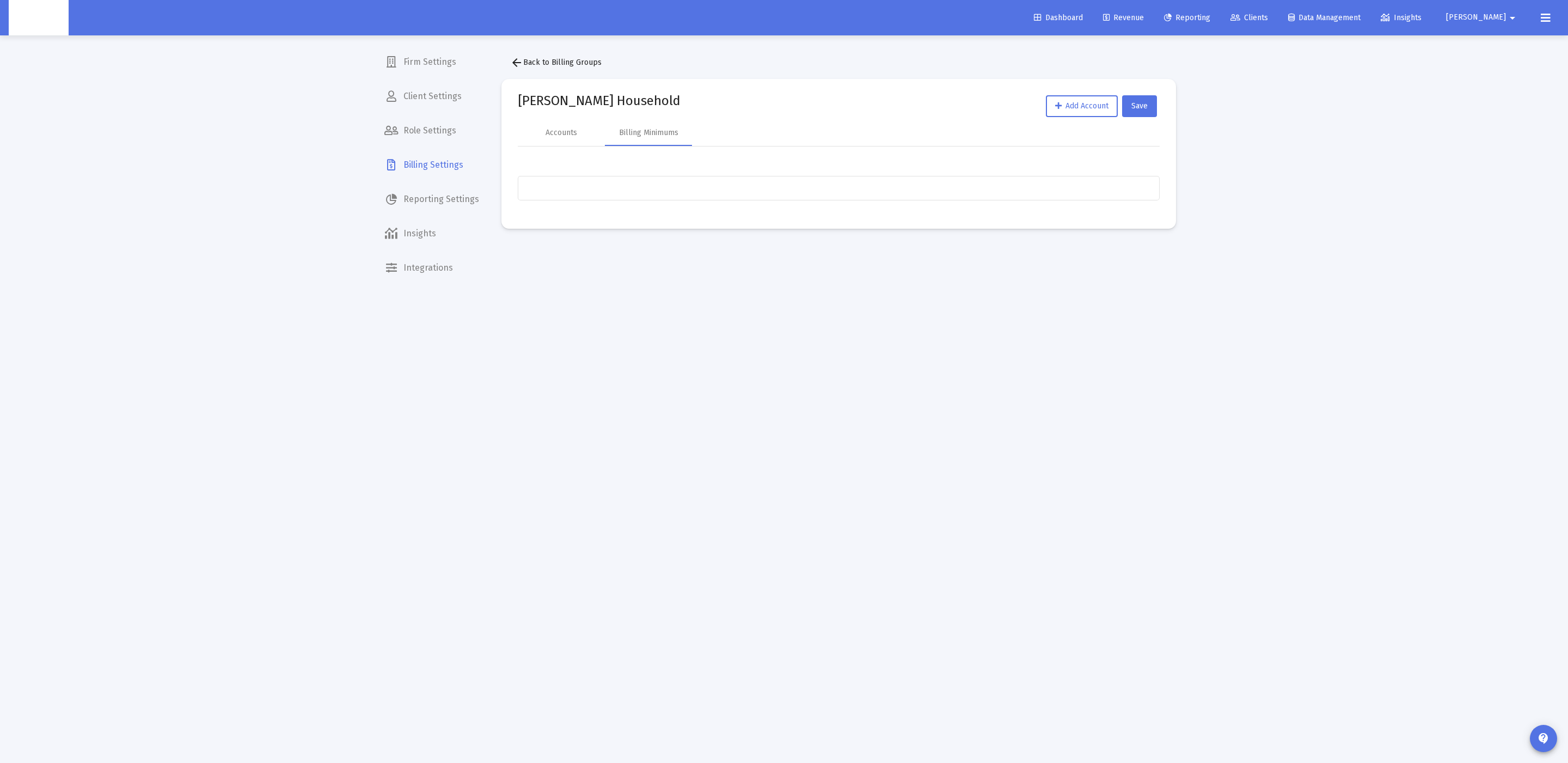
click at [515, 127] on mat-card "[PERSON_NAME] Household Add Account Save Accounts Billing Minimums Name Account…" at bounding box center [839, 153] width 675 height 150
click at [561, 129] on div "Accounts" at bounding box center [561, 133] width 31 height 11
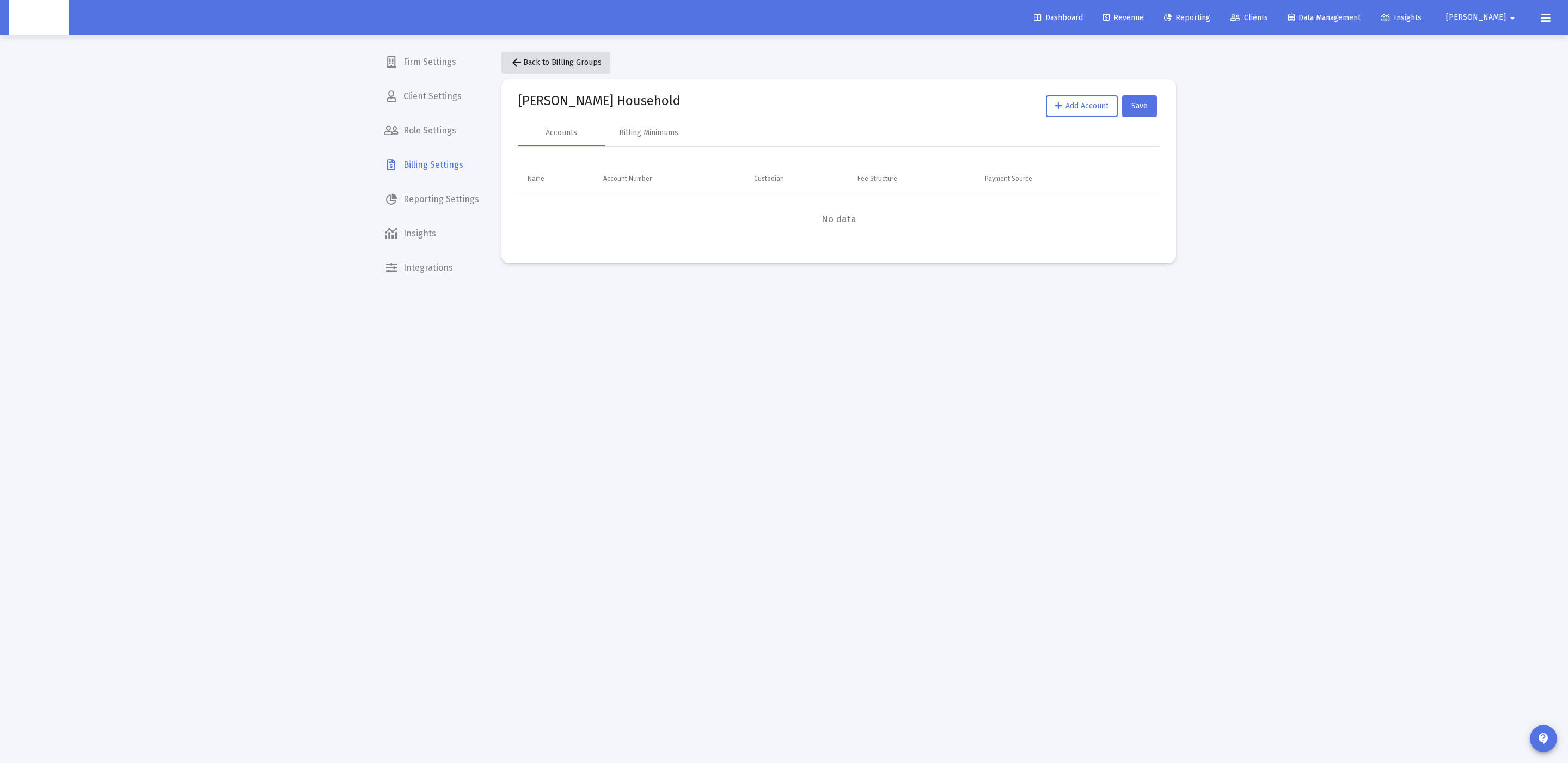
click at [536, 62] on span "arrow_back Back to Billing Groups" at bounding box center [555, 63] width 91 height 9
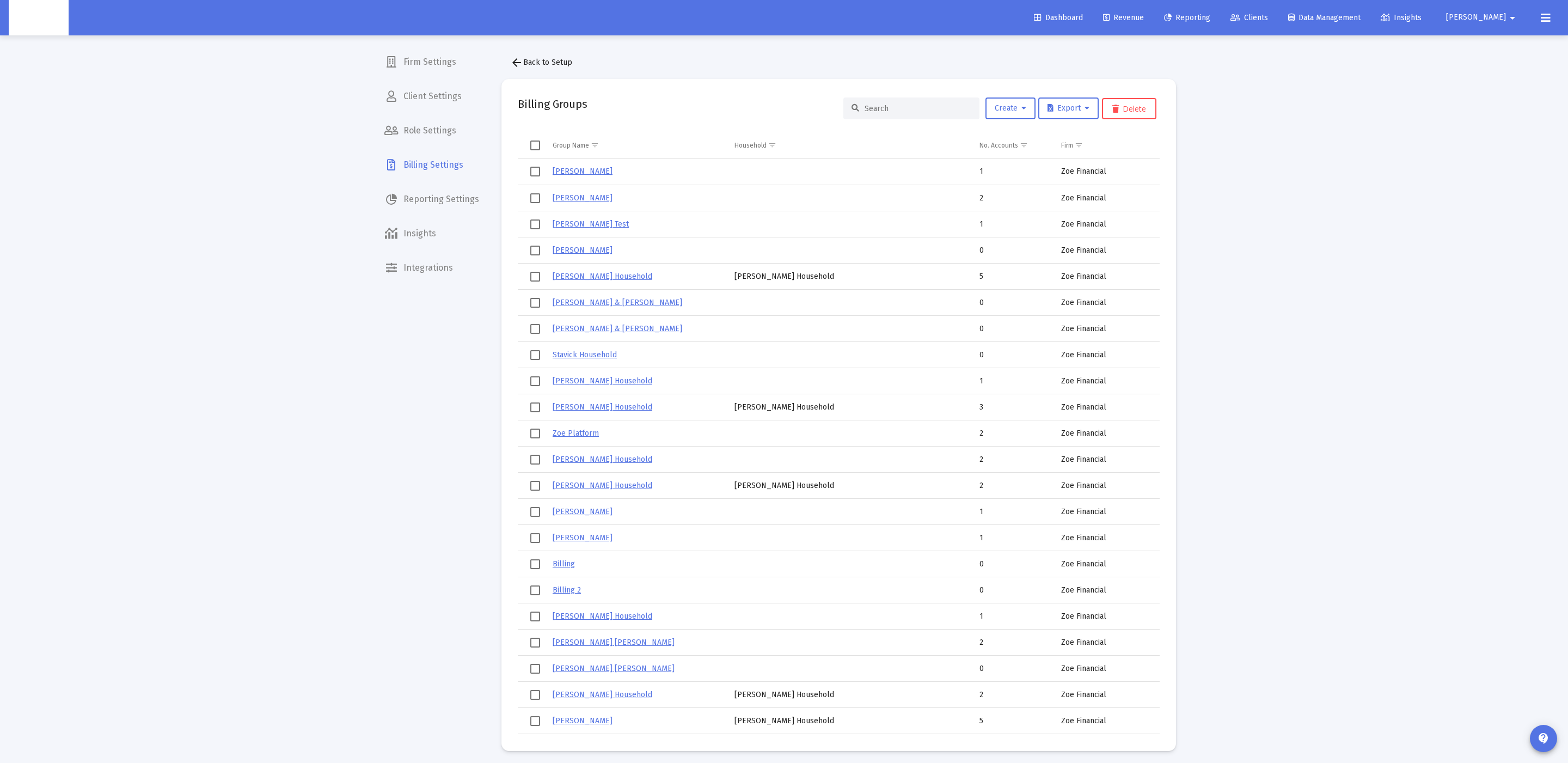
click at [889, 107] on input at bounding box center [918, 109] width 107 height 9
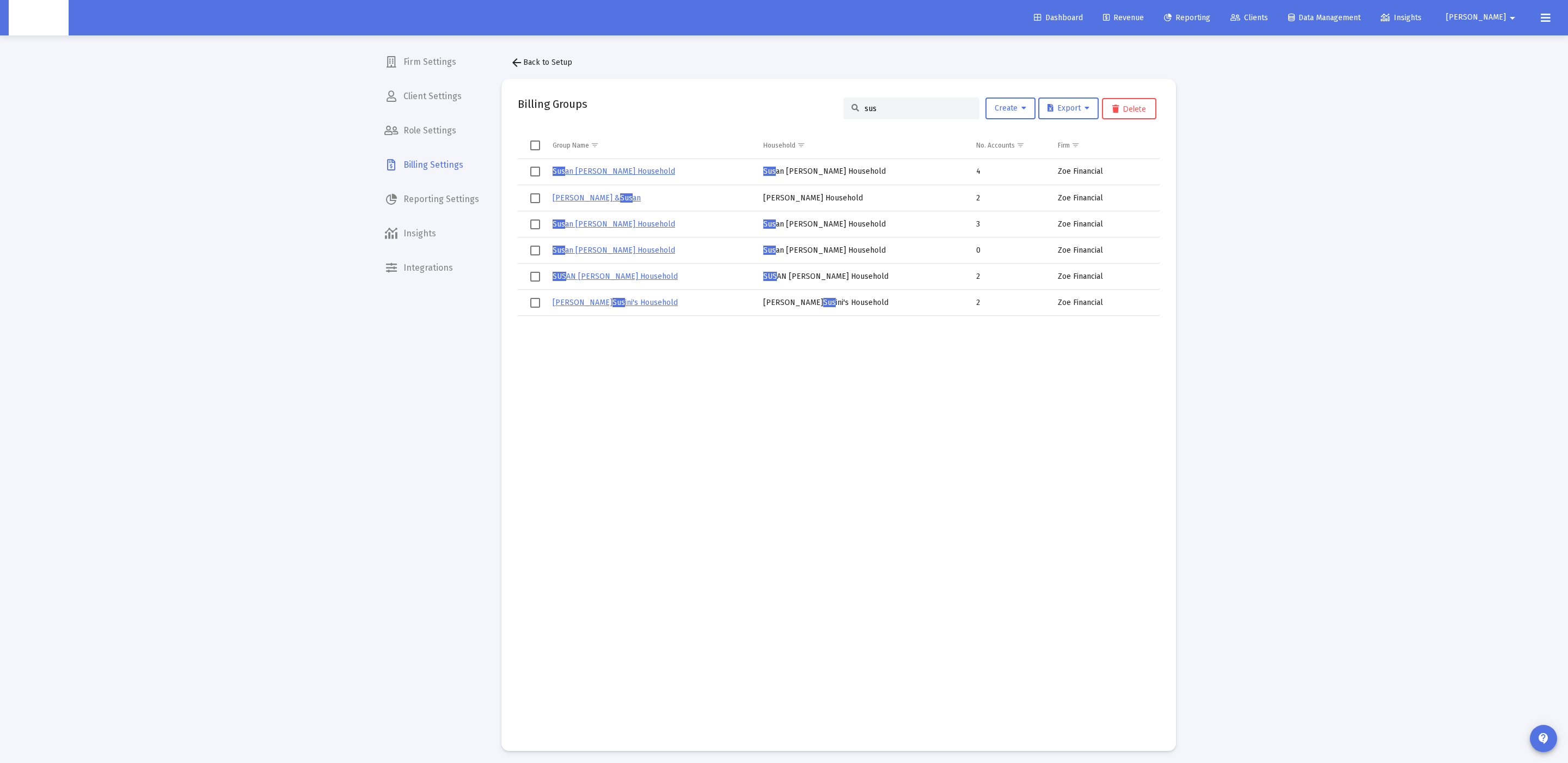
type input "sus"
